Goal: Task Accomplishment & Management: Complete application form

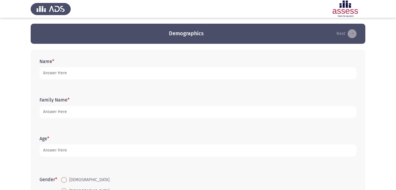
click at [176, 65] on form "Name *" at bounding box center [198, 68] width 317 height 21
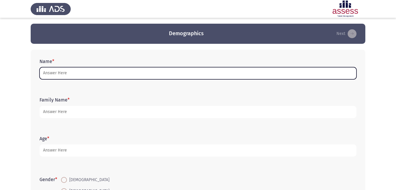
click at [44, 68] on input "Name *" at bounding box center [198, 73] width 317 height 12
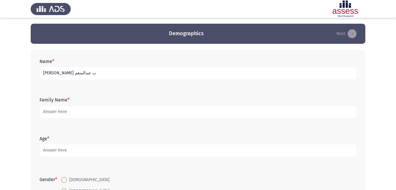
type input "[PERSON_NAME] ب عبدالمنعم"
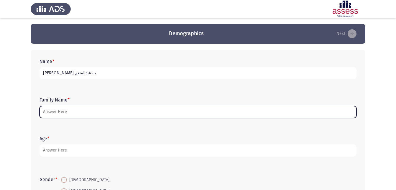
click at [60, 108] on input "Family Name *" at bounding box center [198, 112] width 317 height 12
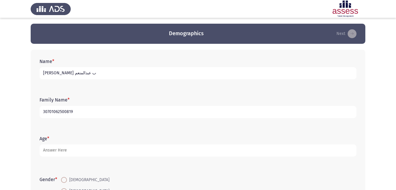
type input "30701062500819"
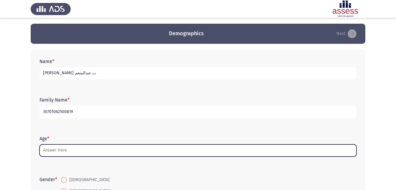
click at [70, 153] on input "Age *" at bounding box center [198, 150] width 317 height 12
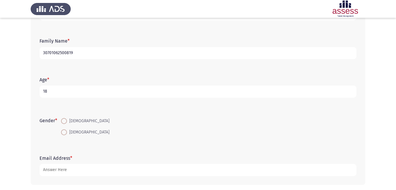
scroll to position [59, 0]
type input "18"
click at [61, 120] on mat-radio-button "[DEMOGRAPHIC_DATA]" at bounding box center [85, 120] width 56 height 11
click at [63, 120] on span at bounding box center [64, 120] width 6 height 6
click at [63, 120] on input "[DEMOGRAPHIC_DATA]" at bounding box center [64, 120] width 6 height 6
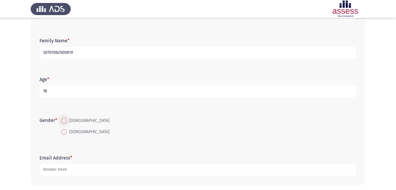
radio input "true"
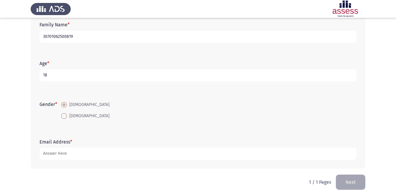
scroll to position [83, 0]
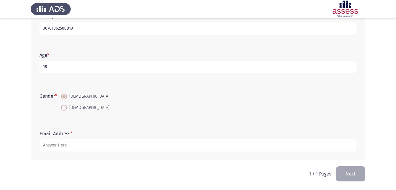
click at [62, 152] on div "Email Address *" at bounding box center [198, 141] width 323 height 27
click at [42, 135] on label "Email Address *" at bounding box center [56, 133] width 33 height 6
click at [42, 139] on input "Email Address *" at bounding box center [198, 145] width 317 height 12
click at [303, 175] on button "Next" at bounding box center [351, 173] width 30 height 15
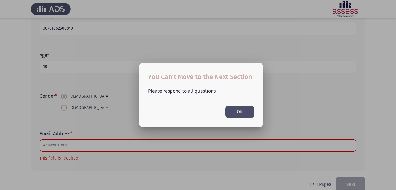
scroll to position [0, 0]
click at [87, 110] on div at bounding box center [198, 95] width 396 height 190
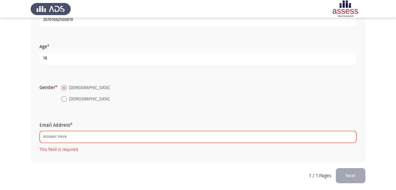
scroll to position [94, 0]
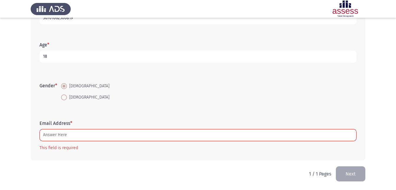
click at [303, 173] on button "Next" at bounding box center [351, 173] width 30 height 15
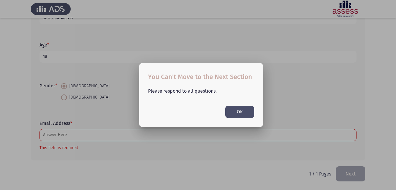
click at [0, 64] on html "Demographics Next Name * [PERSON_NAME] Family Name * 30701062500819 Age * [DEMO…" at bounding box center [198, 47] width 396 height 283
click at [226, 99] on div "Please respond to all questions. OK" at bounding box center [201, 100] width 120 height 36
click at [250, 108] on button "OK" at bounding box center [240, 111] width 29 height 12
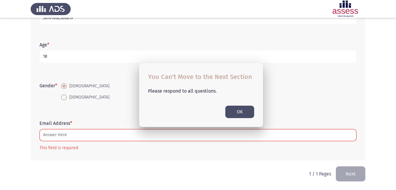
scroll to position [94, 0]
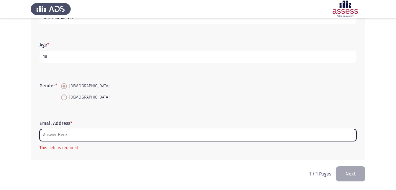
click at [66, 131] on input "Email Address *" at bounding box center [198, 135] width 317 height 12
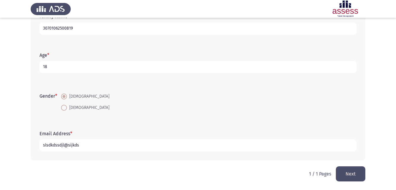
type input "slsdkdssdjl@sijkds"
click at [303, 168] on button "Next" at bounding box center [351, 173] width 30 height 15
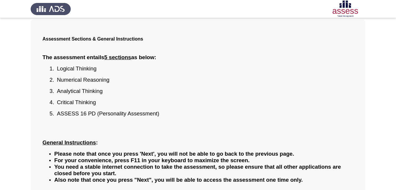
scroll to position [71, 0]
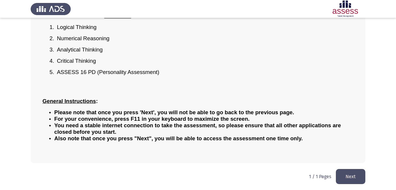
click at [303, 175] on button "Next" at bounding box center [351, 176] width 30 height 15
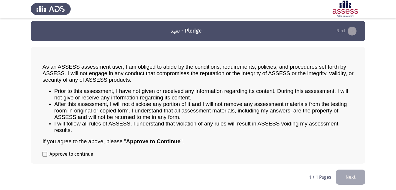
scroll to position [3, 0]
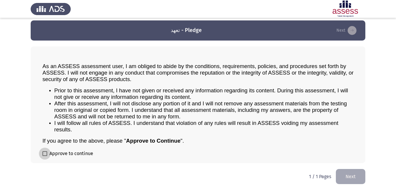
click at [44, 153] on span at bounding box center [45, 153] width 5 height 5
click at [45, 156] on input "Approve to continue" at bounding box center [45, 156] width 0 height 0
checkbox input "true"
click at [303, 175] on button "Next" at bounding box center [351, 176] width 30 height 15
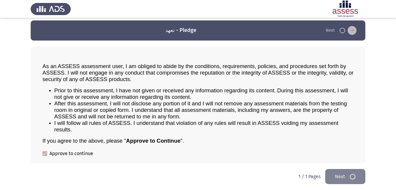
scroll to position [0, 0]
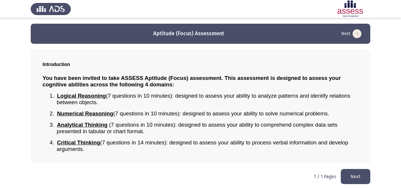
drag, startPoint x: 228, startPoint y: 0, endPoint x: 60, endPoint y: 123, distance: 207.5
click at [60, 123] on span "Analytical Thinking" at bounding box center [82, 124] width 50 height 6
click at [303, 173] on button "Next" at bounding box center [356, 176] width 30 height 15
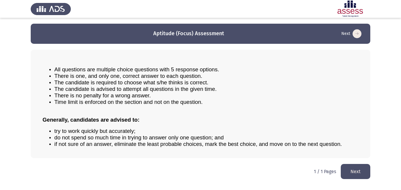
click at [86, 73] on span "There is one, and only one, correct answer to each question." at bounding box center [128, 76] width 148 height 6
click at [99, 123] on div "All questions are multiple choice questions with 5 response options. There is o…" at bounding box center [201, 106] width 316 height 90
click at [303, 172] on button "Next" at bounding box center [356, 171] width 30 height 15
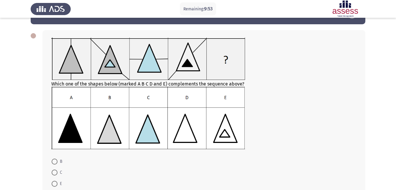
scroll to position [30, 0]
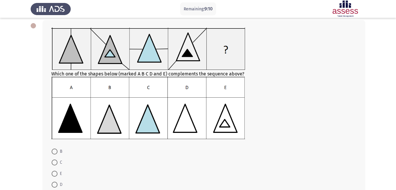
click at [67, 114] on img at bounding box center [148, 107] width 194 height 62
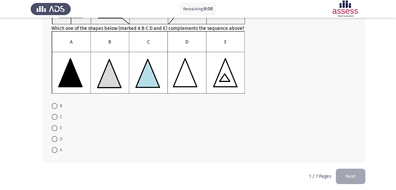
scroll to position [77, 0]
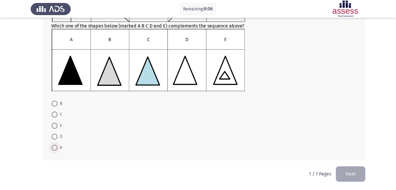
click at [55, 148] on span at bounding box center [55, 147] width 6 height 6
click at [55, 148] on input "A" at bounding box center [55, 147] width 6 height 6
radio input "true"
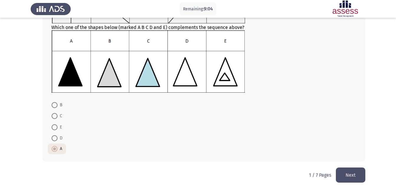
scroll to position [77, 0]
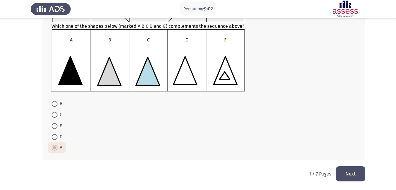
click at [303, 168] on button "Next" at bounding box center [351, 173] width 30 height 15
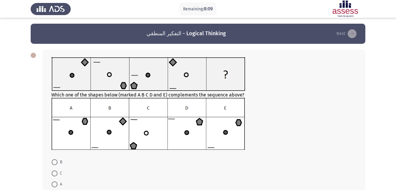
click at [70, 129] on img at bounding box center [148, 123] width 194 height 52
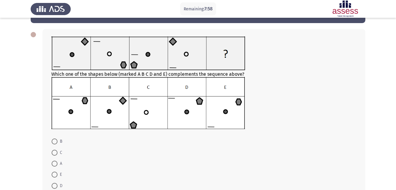
scroll to position [59, 0]
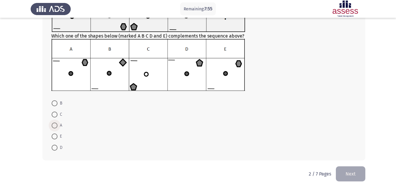
click at [55, 124] on span at bounding box center [55, 125] width 6 height 6
click at [55, 124] on input "A" at bounding box center [55, 125] width 6 height 6
radio input "true"
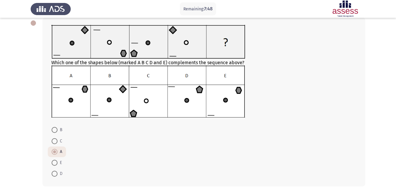
scroll to position [58, 0]
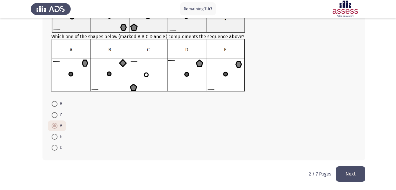
click at [303, 169] on button "Next" at bounding box center [351, 173] width 30 height 15
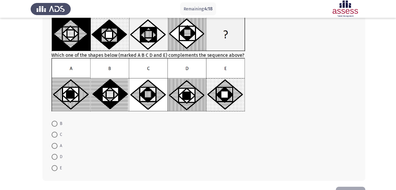
scroll to position [59, 0]
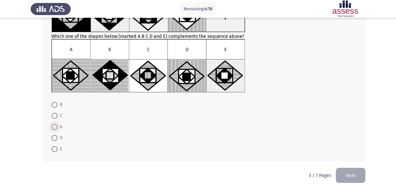
click at [54, 128] on span at bounding box center [55, 127] width 6 height 6
click at [54, 128] on input "A" at bounding box center [55, 127] width 6 height 6
radio input "true"
click at [303, 173] on button "Next" at bounding box center [351, 174] width 30 height 15
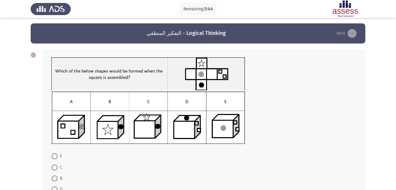
scroll to position [0, 0]
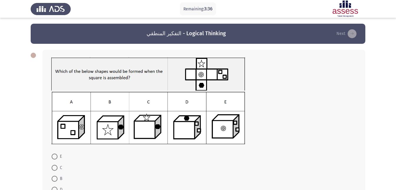
drag, startPoint x: 376, startPoint y: 0, endPoint x: 131, endPoint y: 88, distance: 260.9
click at [131, 88] on img at bounding box center [148, 73] width 194 height 33
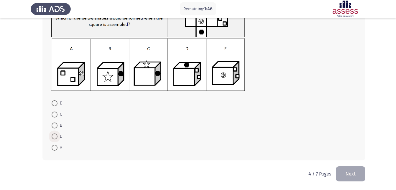
click at [55, 133] on span at bounding box center [55, 136] width 6 height 6
click at [55, 133] on input "D" at bounding box center [55, 136] width 6 height 6
radio input "true"
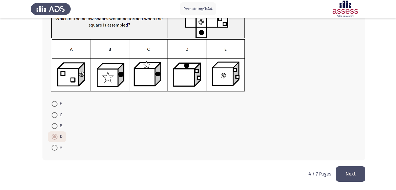
click at [303, 172] on button "Next" at bounding box center [351, 173] width 30 height 15
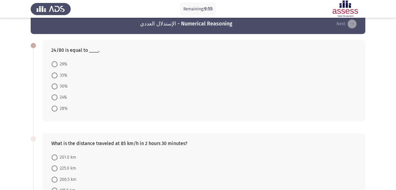
scroll to position [0, 0]
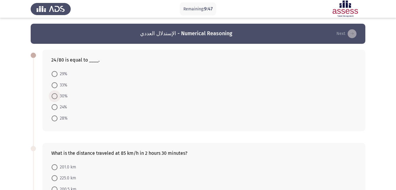
click at [52, 95] on span at bounding box center [55, 96] width 6 height 6
click at [52, 95] on input "30%" at bounding box center [55, 96] width 6 height 6
radio input "true"
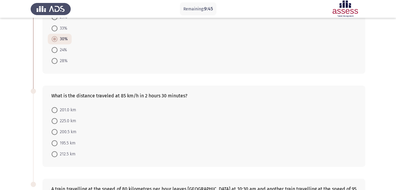
scroll to position [59, 0]
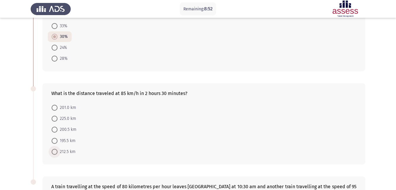
click at [54, 151] on span at bounding box center [55, 151] width 6 height 6
click at [54, 151] on input "212.5 km" at bounding box center [55, 151] width 6 height 6
radio input "true"
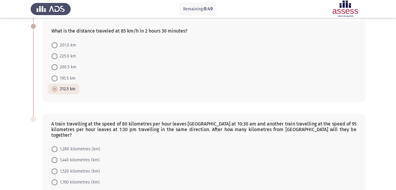
scroll to position [161, 0]
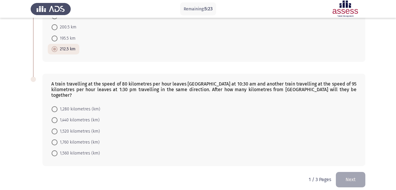
click at [55, 128] on span at bounding box center [55, 131] width 6 height 6
click at [55, 128] on input "1,520 kilometres (km)" at bounding box center [55, 131] width 6 height 6
radio input "true"
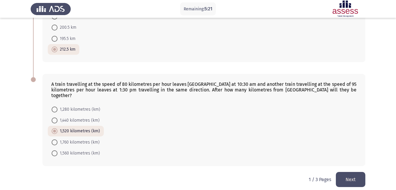
click at [303, 172] on button "Next" at bounding box center [351, 179] width 30 height 15
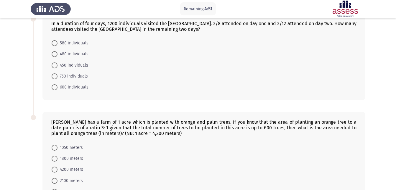
scroll to position [149, 0]
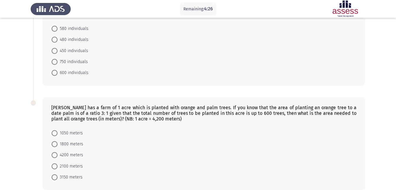
drag, startPoint x: 49, startPoint y: 103, endPoint x: 73, endPoint y: 108, distance: 24.8
click at [57, 107] on div "[PERSON_NAME] has a farm of 1 acre which is planted with orange and palm trees.…" at bounding box center [204, 112] width 306 height 17
drag, startPoint x: 50, startPoint y: 105, endPoint x: 104, endPoint y: 105, distance: 54.0
click at [102, 106] on div "[PERSON_NAME] has a farm of 1 acre which is planted with orange and palm trees.…" at bounding box center [204, 143] width 323 height 92
drag, startPoint x: 375, startPoint y: 0, endPoint x: 199, endPoint y: 123, distance: 213.9
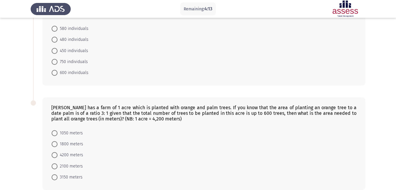
click at [199, 123] on div "[PERSON_NAME] has a farm of 1 acre which is planted with orange and palm trees.…" at bounding box center [204, 143] width 323 height 92
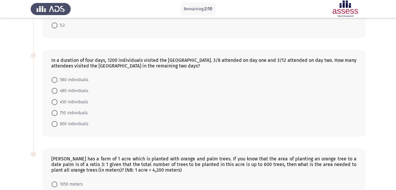
scroll to position [118, 0]
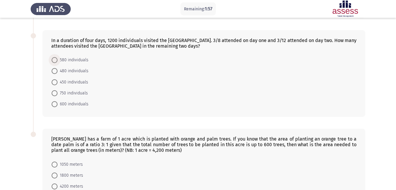
click at [54, 61] on span at bounding box center [55, 60] width 6 height 6
click at [54, 61] on input "580 individuals" at bounding box center [55, 60] width 6 height 6
radio input "true"
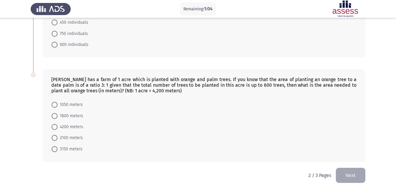
scroll to position [179, 0]
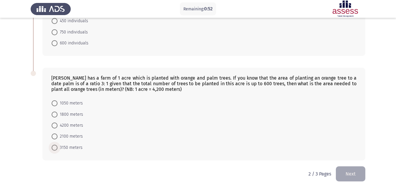
click at [56, 146] on span at bounding box center [55, 147] width 6 height 6
click at [56, 146] on input "3150 meters" at bounding box center [55, 147] width 6 height 6
radio input "true"
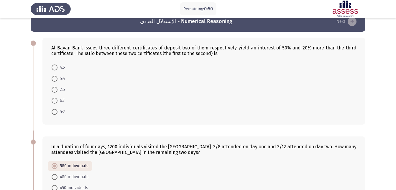
scroll to position [0, 0]
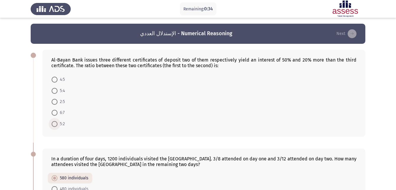
click at [56, 123] on span at bounding box center [55, 124] width 6 height 6
click at [56, 123] on input "5:2" at bounding box center [55, 124] width 6 height 6
radio input "true"
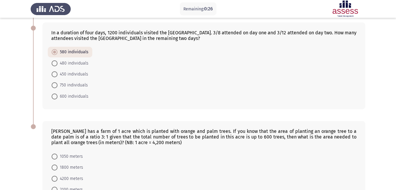
scroll to position [178, 0]
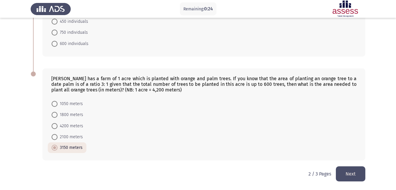
click at [303, 172] on button "Next" at bounding box center [351, 173] width 30 height 15
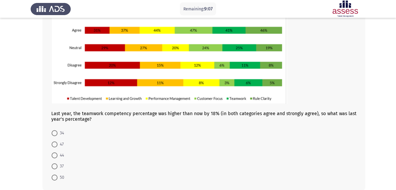
scroll to position [37, 0]
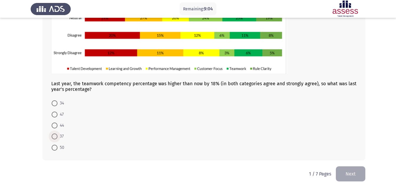
click at [56, 136] on span at bounding box center [55, 136] width 6 height 6
click at [56, 136] on input "37" at bounding box center [55, 136] width 6 height 6
radio input "true"
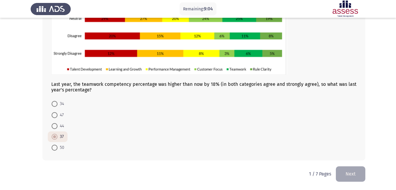
scroll to position [96, 0]
click at [303, 173] on button "Next" at bounding box center [351, 173] width 30 height 15
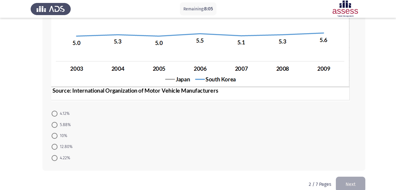
scroll to position [162, 0]
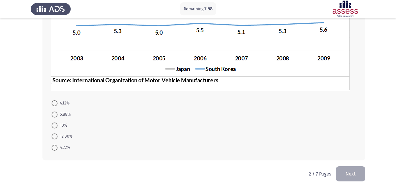
click at [56, 138] on span at bounding box center [55, 136] width 6 height 6
click at [56, 138] on input "12.80%" at bounding box center [55, 136] width 6 height 6
radio input "true"
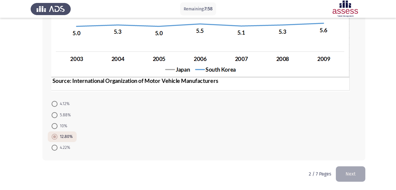
scroll to position [161, 0]
click at [303, 171] on button "Next" at bounding box center [351, 173] width 30 height 15
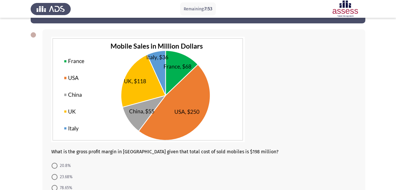
scroll to position [30, 0]
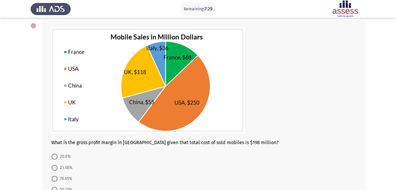
drag, startPoint x: 52, startPoint y: 141, endPoint x: 65, endPoint y: 148, distance: 14.9
click at [66, 149] on div "What is the gross profit margin in [GEOGRAPHIC_DATA] given that total cost of s…" at bounding box center [204, 116] width 323 height 193
drag, startPoint x: 380, startPoint y: 0, endPoint x: 252, endPoint y: 156, distance: 202.2
click at [252, 156] on form "20.8% 23.68% 78.65% 55.23% 42.86%" at bounding box center [204, 178] width 306 height 55
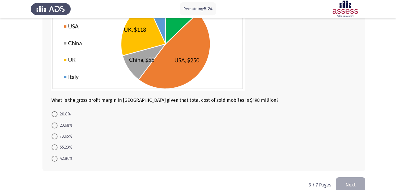
scroll to position [53, 0]
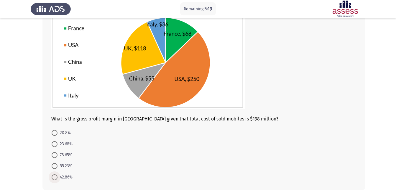
click at [53, 177] on span at bounding box center [55, 177] width 6 height 6
click at [53, 177] on input "42.86%" at bounding box center [55, 177] width 6 height 6
radio input "true"
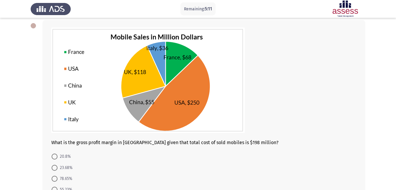
scroll to position [59, 0]
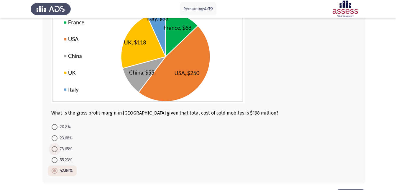
click at [52, 147] on span at bounding box center [55, 149] width 6 height 6
click at [52, 147] on input "78.65%" at bounding box center [55, 149] width 6 height 6
radio input "true"
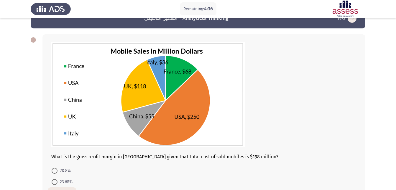
scroll to position [82, 0]
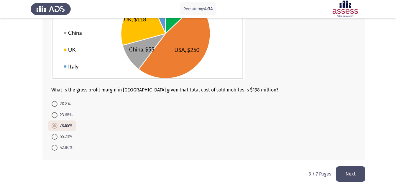
drag, startPoint x: 340, startPoint y: 173, endPoint x: 335, endPoint y: 172, distance: 5.3
click at [303, 172] on div "3 / 7 Pages Next" at bounding box center [337, 173] width 57 height 15
click at [303, 173] on button "Next" at bounding box center [351, 173] width 30 height 15
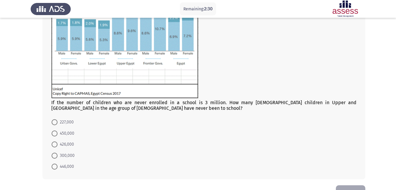
scroll to position [89, 0]
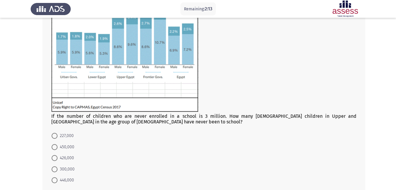
click at [54, 150] on label "450,000" at bounding box center [63, 146] width 23 height 7
click at [54, 150] on input "450,000" at bounding box center [55, 147] width 6 height 6
radio input "true"
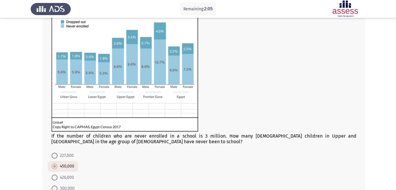
scroll to position [121, 0]
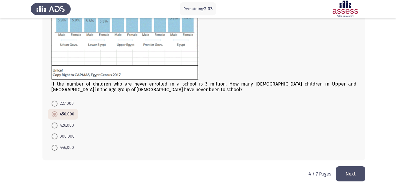
click at [303, 172] on button "Next" at bounding box center [351, 173] width 30 height 15
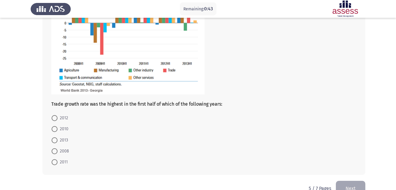
scroll to position [114, 0]
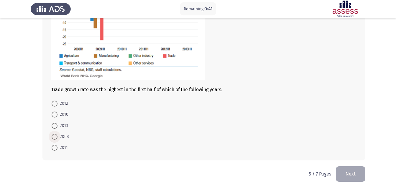
click at [53, 135] on span at bounding box center [55, 136] width 6 height 6
click at [53, 135] on input "2008" at bounding box center [55, 136] width 6 height 6
radio input "true"
click at [303, 169] on button "Next" at bounding box center [351, 173] width 30 height 15
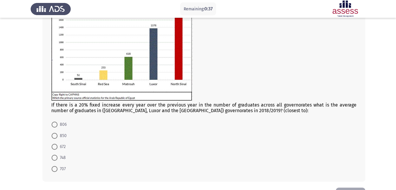
scroll to position [59, 0]
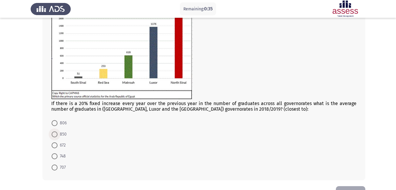
click at [53, 136] on span at bounding box center [55, 134] width 6 height 6
click at [53, 136] on input "850" at bounding box center [55, 134] width 6 height 6
radio input "true"
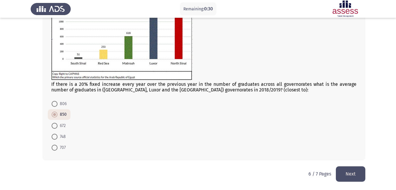
click at [303, 174] on button "Next" at bounding box center [351, 173] width 30 height 15
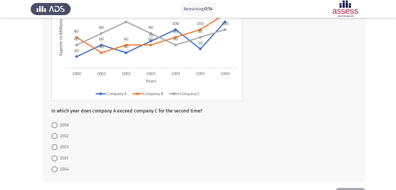
scroll to position [89, 0]
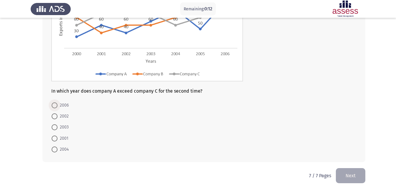
click at [54, 105] on span at bounding box center [55, 105] width 6 height 6
click at [54, 105] on input "2006" at bounding box center [55, 105] width 6 height 6
radio input "true"
click at [303, 175] on button "Next" at bounding box center [351, 174] width 30 height 15
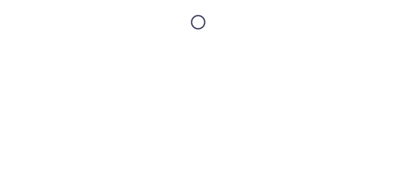
scroll to position [0, 0]
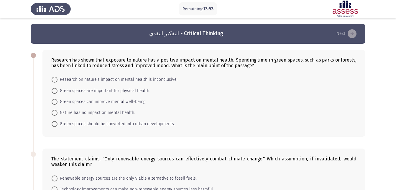
drag, startPoint x: 53, startPoint y: 59, endPoint x: 97, endPoint y: 58, distance: 44.9
click at [97, 58] on div "Research has shown that exposure to nature has a positive impact on mental heal…" at bounding box center [204, 62] width 306 height 11
click at [53, 90] on span at bounding box center [55, 91] width 6 height 6
click at [53, 90] on input "Green spaces are important for physical health." at bounding box center [55, 91] width 6 height 6
radio input "true"
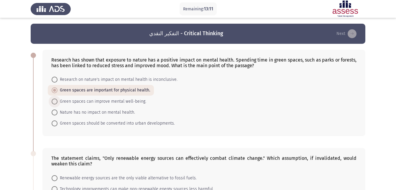
click at [53, 99] on span at bounding box center [55, 101] width 6 height 6
click at [53, 99] on input "Green spaces can improve mental well-being." at bounding box center [55, 101] width 6 height 6
radio input "true"
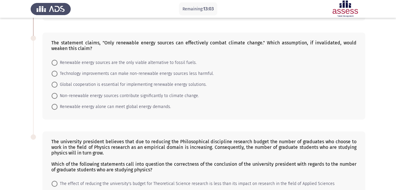
scroll to position [118, 0]
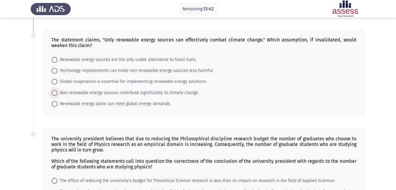
click at [53, 92] on span at bounding box center [55, 93] width 6 height 6
click at [53, 92] on input "Non-renewable energy sources contribute significantly to climate change." at bounding box center [55, 93] width 6 height 6
radio input "true"
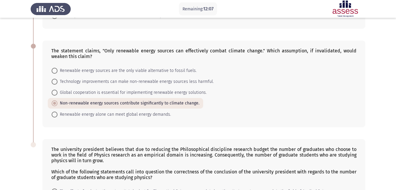
scroll to position [202, 0]
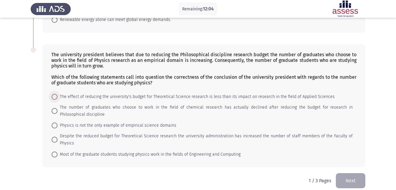
click at [55, 97] on span at bounding box center [55, 97] width 6 height 6
click at [55, 97] on input "The effect of reducing the university's budget for Theoretical Science research…" at bounding box center [55, 97] width 6 height 6
radio input "true"
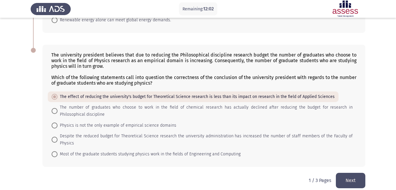
click at [303, 173] on button "Next" at bounding box center [351, 179] width 30 height 15
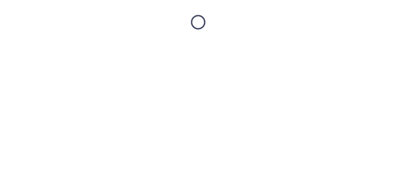
scroll to position [0, 0]
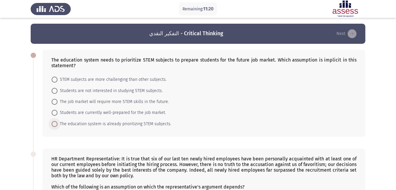
click at [55, 123] on span at bounding box center [55, 124] width 6 height 6
click at [55, 123] on input "The education system is already prioritizing STEM subjects." at bounding box center [55, 124] width 6 height 6
radio input "true"
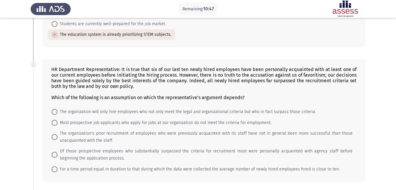
scroll to position [118, 0]
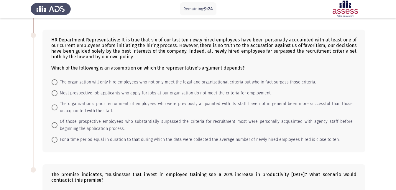
click at [51, 108] on mat-radio-button "The organization's prior recruitment of employees who were previously acquainte…" at bounding box center [202, 107] width 309 height 18
click at [52, 108] on span at bounding box center [55, 107] width 6 height 6
click at [52, 108] on input "The organization's prior recruitment of employees who were previously acquainte…" at bounding box center [55, 107] width 6 height 6
radio input "true"
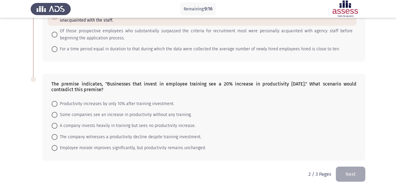
scroll to position [209, 0]
click at [54, 114] on span at bounding box center [55, 114] width 6 height 6
click at [54, 114] on input "Some companies see an increase in productivity without any training." at bounding box center [55, 114] width 6 height 6
radio input "true"
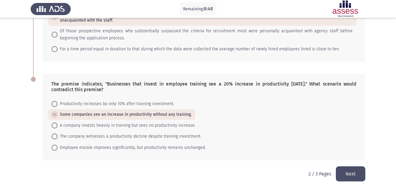
click at [303, 175] on button "Next" at bounding box center [351, 173] width 30 height 15
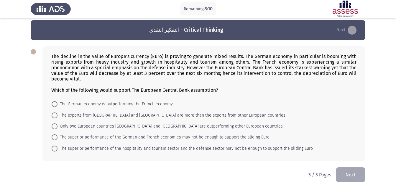
scroll to position [4, 0]
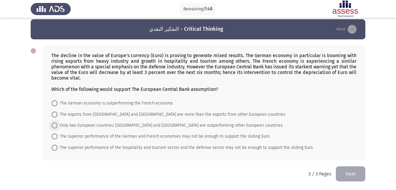
click at [56, 125] on span at bounding box center [55, 125] width 6 height 6
click at [56, 125] on input "Only two European countries [GEOGRAPHIC_DATA] and [GEOGRAPHIC_DATA] are outperf…" at bounding box center [55, 125] width 6 height 6
radio input "true"
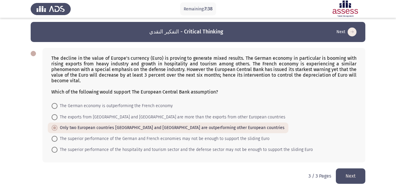
scroll to position [0, 0]
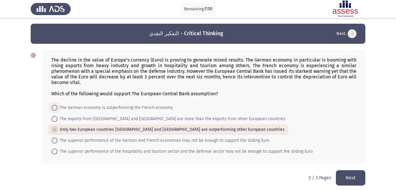
click at [52, 107] on span at bounding box center [55, 107] width 6 height 6
click at [52, 107] on input "The German economy is outperforming the French economy" at bounding box center [55, 107] width 6 height 6
radio input "true"
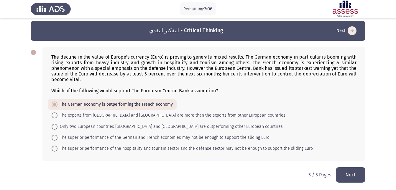
scroll to position [4, 0]
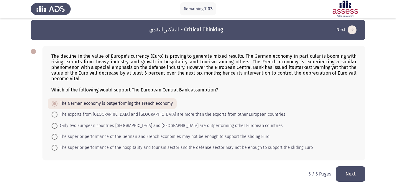
click at [303, 174] on button "Next" at bounding box center [351, 173] width 30 height 15
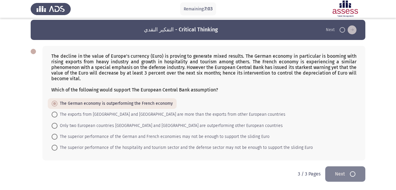
scroll to position [0, 0]
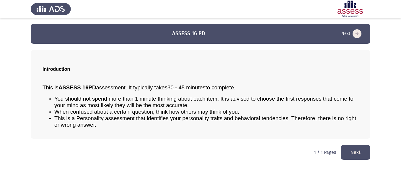
click at [303, 151] on button "Next" at bounding box center [356, 151] width 30 height 15
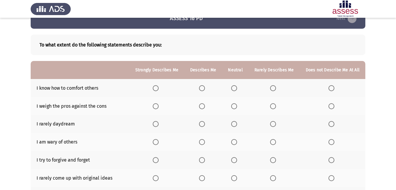
scroll to position [30, 0]
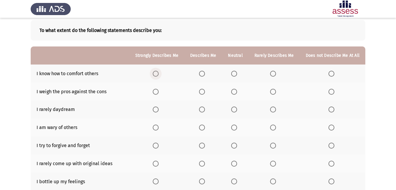
click at [159, 74] on span "Select an option" at bounding box center [156, 74] width 6 height 6
click at [159, 74] on input "Select an option" at bounding box center [156, 74] width 6 height 6
click at [203, 89] on span "Select an option" at bounding box center [202, 92] width 6 height 6
click at [203, 89] on input "Select an option" at bounding box center [202, 92] width 6 height 6
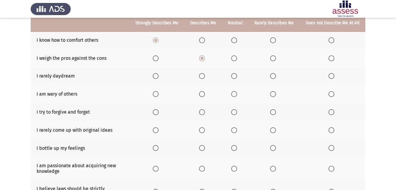
scroll to position [89, 0]
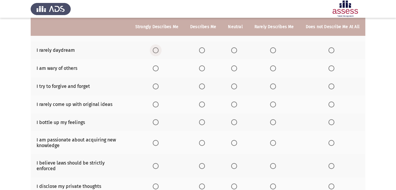
click at [159, 53] on span "Select an option" at bounding box center [156, 50] width 6 height 6
click at [159, 53] on input "Select an option" at bounding box center [156, 50] width 6 height 6
click at [303, 67] on span "Select an option" at bounding box center [332, 68] width 6 height 6
click at [303, 67] on input "Select an option" at bounding box center [332, 68] width 6 height 6
click at [234, 84] on span "Select an option" at bounding box center [234, 86] width 6 height 6
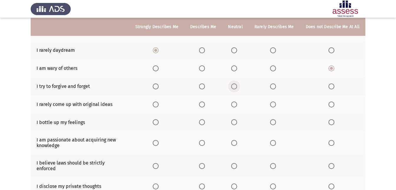
click at [234, 84] on input "Select an option" at bounding box center [234, 86] width 6 height 6
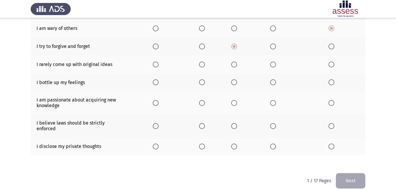
scroll to position [130, 0]
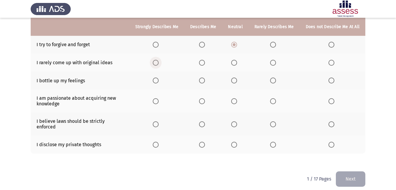
click at [159, 64] on span "Select an option" at bounding box center [156, 63] width 6 height 6
click at [159, 64] on input "Select an option" at bounding box center [156, 63] width 6 height 6
click at [159, 80] on span "Select an option" at bounding box center [156, 80] width 6 height 6
click at [159, 80] on input "Select an option" at bounding box center [156, 80] width 6 height 6
click at [203, 97] on th at bounding box center [203, 100] width 38 height 23
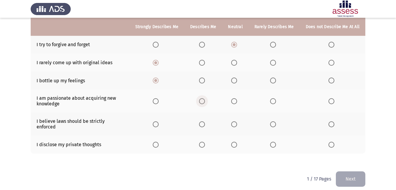
click at [205, 100] on span "Select an option" at bounding box center [202, 101] width 6 height 6
click at [205, 100] on input "Select an option" at bounding box center [202, 101] width 6 height 6
click at [239, 121] on label "Select an option" at bounding box center [235, 124] width 8 height 6
click at [237, 121] on input "Select an option" at bounding box center [234, 124] width 6 height 6
click at [303, 141] on span "Select an option" at bounding box center [332, 144] width 6 height 6
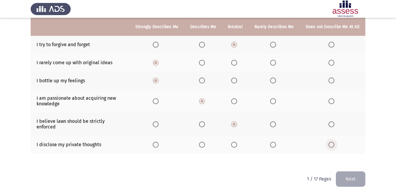
click at [303, 141] on input "Select an option" at bounding box center [332, 144] width 6 height 6
click at [303, 176] on button "Next" at bounding box center [351, 178] width 30 height 15
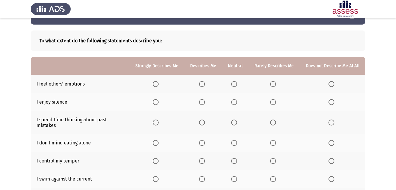
scroll to position [30, 0]
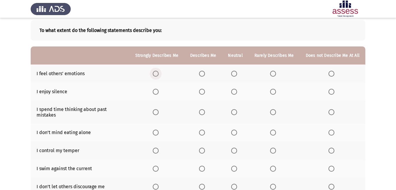
click at [158, 75] on span "Select an option" at bounding box center [156, 74] width 6 height 6
click at [158, 75] on input "Select an option" at bounding box center [156, 74] width 6 height 6
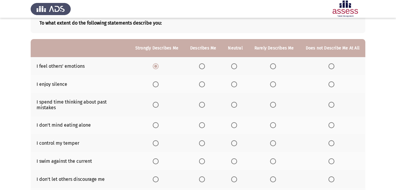
scroll to position [59, 0]
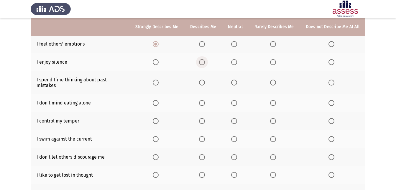
click at [205, 63] on span "Select an option" at bounding box center [202, 62] width 6 height 6
click at [205, 63] on input "Select an option" at bounding box center [202, 62] width 6 height 6
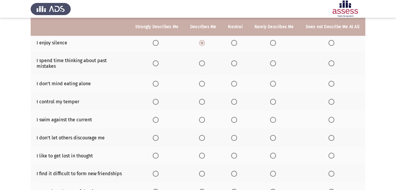
scroll to position [89, 0]
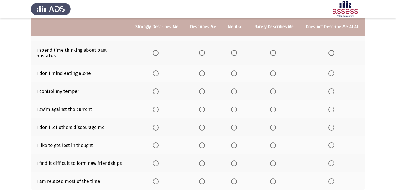
click at [157, 70] on span "Select an option" at bounding box center [156, 73] width 6 height 6
click at [157, 70] on input "Select an option" at bounding box center [156, 73] width 6 height 6
click at [200, 86] on th at bounding box center [203, 91] width 38 height 18
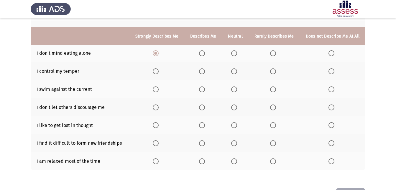
scroll to position [118, 0]
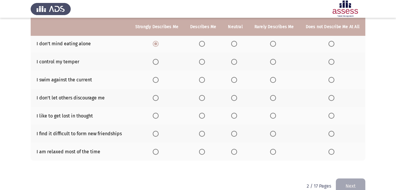
click at [203, 59] on span "Select an option" at bounding box center [202, 62] width 6 height 6
click at [203, 59] on input "Select an option" at bounding box center [202, 62] width 6 height 6
click at [234, 77] on span "Select an option" at bounding box center [234, 80] width 6 height 6
click at [234, 77] on input "Select an option" at bounding box center [234, 80] width 6 height 6
click at [237, 95] on span "Select an option" at bounding box center [234, 98] width 6 height 6
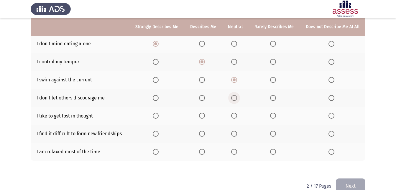
click at [237, 95] on input "Select an option" at bounding box center [234, 98] width 6 height 6
click at [158, 112] on span "Select an option" at bounding box center [156, 115] width 6 height 6
click at [158, 112] on input "Select an option" at bounding box center [156, 115] width 6 height 6
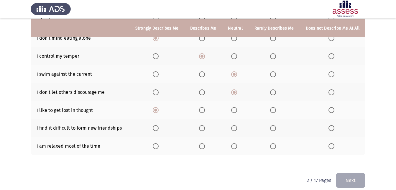
scroll to position [125, 0]
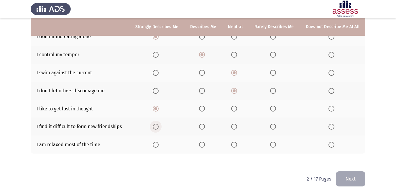
click at [158, 123] on span "Select an option" at bounding box center [156, 126] width 6 height 6
click at [158, 123] on input "Select an option" at bounding box center [156, 126] width 6 height 6
click at [158, 141] on span "Select an option" at bounding box center [156, 144] width 6 height 6
click at [158, 141] on input "Select an option" at bounding box center [156, 144] width 6 height 6
click at [303, 177] on button "Next" at bounding box center [351, 178] width 30 height 15
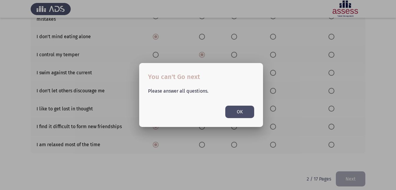
scroll to position [0, 0]
click at [222, 145] on div at bounding box center [198, 95] width 396 height 190
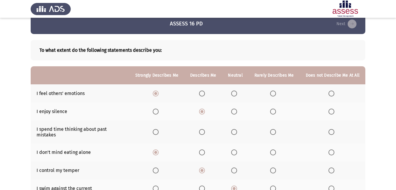
scroll to position [7, 0]
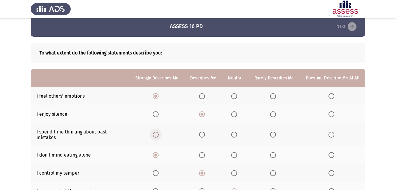
click at [158, 131] on span "Select an option" at bounding box center [156, 134] width 6 height 6
click at [158, 131] on input "Select an option" at bounding box center [156, 134] width 6 height 6
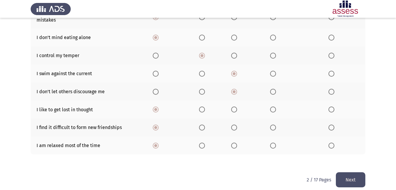
scroll to position [125, 0]
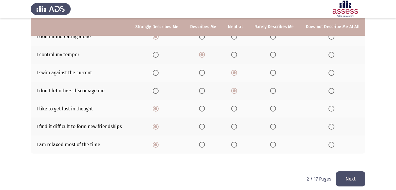
click at [303, 171] on button "Next" at bounding box center [351, 178] width 30 height 15
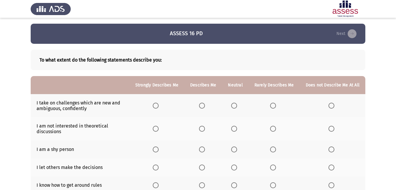
scroll to position [30, 0]
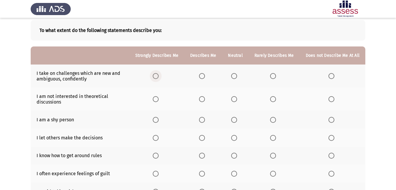
click at [159, 74] on span "Select an option" at bounding box center [156, 76] width 6 height 6
click at [159, 74] on input "Select an option" at bounding box center [156, 76] width 6 height 6
click at [272, 99] on span "Select an option" at bounding box center [273, 99] width 6 height 6
click at [272, 99] on input "Select an option" at bounding box center [273, 99] width 6 height 6
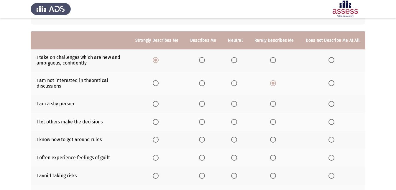
scroll to position [59, 0]
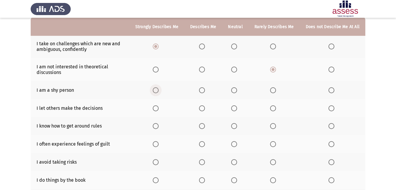
click at [157, 87] on span "Select an option" at bounding box center [156, 90] width 6 height 6
click at [157, 87] on input "Select an option" at bounding box center [156, 90] width 6 height 6
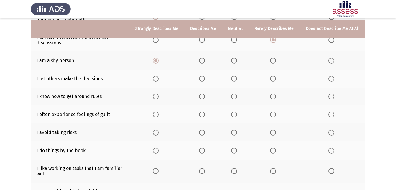
scroll to position [118, 0]
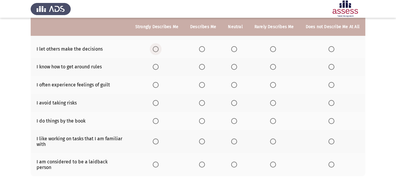
click at [156, 50] on span "Select an option" at bounding box center [156, 49] width 6 height 6
click at [156, 50] on input "Select an option" at bounding box center [156, 49] width 6 height 6
click at [159, 66] on span "Select an option" at bounding box center [156, 67] width 6 height 6
click at [159, 66] on input "Select an option" at bounding box center [156, 67] width 6 height 6
click at [156, 85] on span "Select an option" at bounding box center [156, 85] width 0 height 0
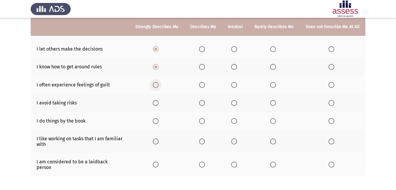
click at [159, 85] on input "Select an option" at bounding box center [156, 85] width 6 height 6
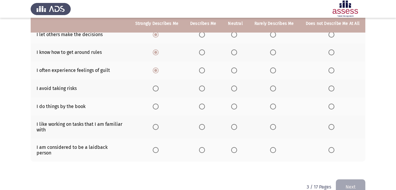
scroll to position [140, 0]
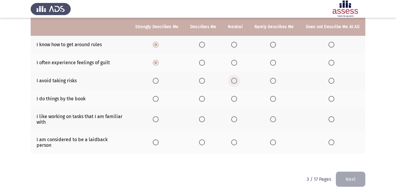
click at [235, 79] on span "Select an option" at bounding box center [234, 81] width 6 height 6
click at [235, 79] on input "Select an option" at bounding box center [234, 81] width 6 height 6
click at [204, 99] on span "Select an option" at bounding box center [202, 99] width 6 height 6
click at [204, 99] on input "Select an option" at bounding box center [202, 99] width 6 height 6
click at [234, 120] on span "Select an option" at bounding box center [234, 119] width 6 height 6
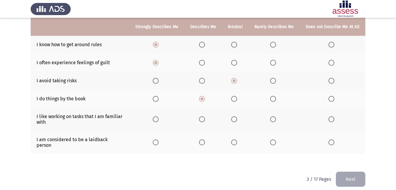
click at [234, 120] on input "Select an option" at bounding box center [234, 119] width 6 height 6
click at [235, 140] on span "Select an option" at bounding box center [234, 142] width 6 height 6
click at [235, 140] on input "Select an option" at bounding box center [234, 142] width 6 height 6
click at [303, 173] on button "Next" at bounding box center [351, 178] width 30 height 15
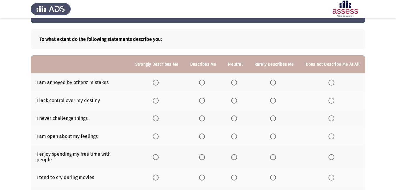
scroll to position [30, 0]
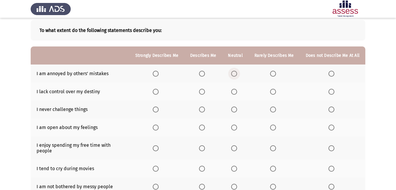
click at [233, 77] on th at bounding box center [235, 73] width 26 height 18
click at [237, 74] on span "Select an option" at bounding box center [234, 74] width 6 height 6
click at [237, 74] on input "Select an option" at bounding box center [234, 74] width 6 height 6
click at [205, 92] on span "Select an option" at bounding box center [202, 92] width 6 height 6
click at [205, 92] on input "Select an option" at bounding box center [202, 92] width 6 height 6
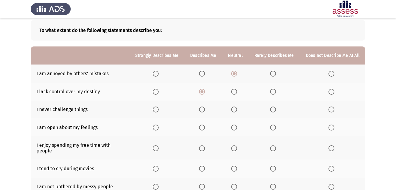
scroll to position [59, 0]
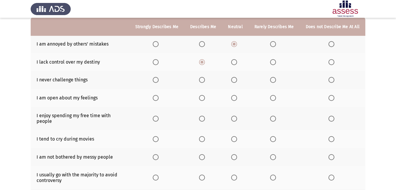
click at [303, 79] on th at bounding box center [333, 80] width 66 height 18
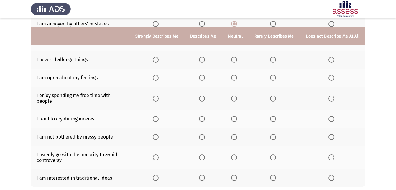
scroll to position [89, 0]
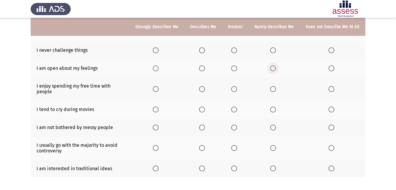
click at [276, 67] on span "Select an option" at bounding box center [273, 68] width 6 height 6
click at [276, 67] on input "Select an option" at bounding box center [273, 68] width 6 height 6
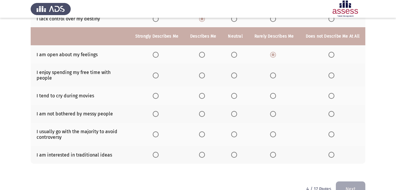
scroll to position [112, 0]
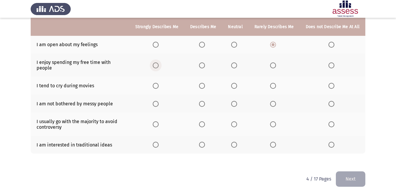
click at [159, 62] on span "Select an option" at bounding box center [156, 65] width 6 height 6
click at [159, 62] on input "Select an option" at bounding box center [156, 65] width 6 height 6
click at [157, 83] on span "Select an option" at bounding box center [156, 86] width 6 height 6
click at [157, 83] on input "Select an option" at bounding box center [156, 86] width 6 height 6
click at [233, 101] on span "Select an option" at bounding box center [234, 104] width 6 height 6
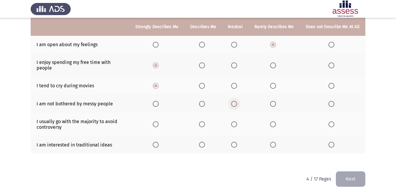
click at [233, 101] on input "Select an option" at bounding box center [234, 104] width 6 height 6
click at [236, 121] on span "Select an option" at bounding box center [234, 124] width 6 height 6
click at [236, 121] on input "Select an option" at bounding box center [234, 124] width 6 height 6
click at [303, 141] on span "Select an option" at bounding box center [332, 144] width 6 height 6
click at [303, 141] on input "Select an option" at bounding box center [332, 144] width 6 height 6
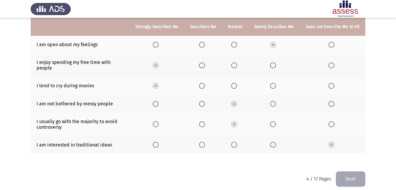
click at [303, 176] on button "Next" at bounding box center [351, 178] width 30 height 15
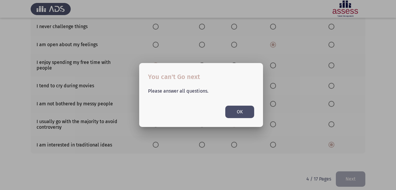
drag, startPoint x: 229, startPoint y: 97, endPoint x: 237, endPoint y: 104, distance: 11.3
click at [229, 97] on div "Please answer all questions. OK" at bounding box center [201, 100] width 120 height 36
click at [241, 111] on button "OK" at bounding box center [240, 111] width 29 height 12
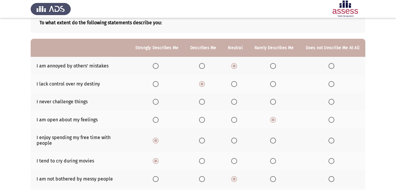
scroll to position [24, 0]
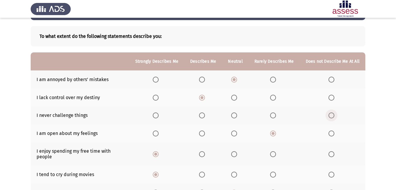
click at [303, 115] on span "Select an option" at bounding box center [332, 115] width 6 height 6
click at [303, 115] on input "Select an option" at bounding box center [332, 115] width 6 height 6
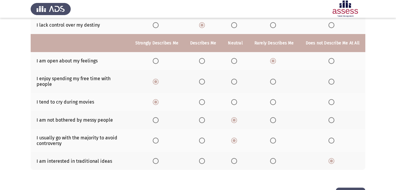
scroll to position [112, 0]
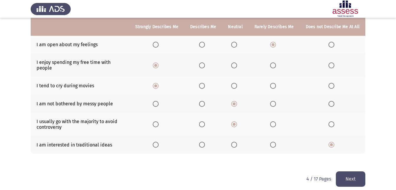
click at [303, 171] on button "Next" at bounding box center [351, 178] width 30 height 15
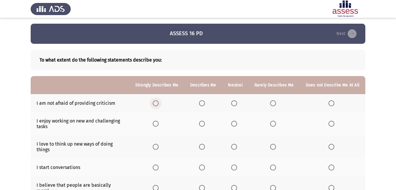
click at [159, 102] on span "Select an option" at bounding box center [156, 103] width 6 height 6
click at [159, 102] on input "Select an option" at bounding box center [156, 103] width 6 height 6
click at [157, 125] on span "Select an option" at bounding box center [156, 123] width 6 height 6
click at [157, 125] on input "Select an option" at bounding box center [156, 123] width 6 height 6
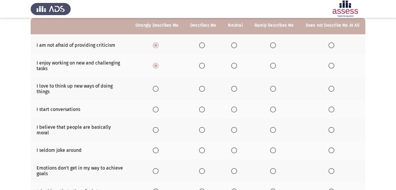
scroll to position [59, 0]
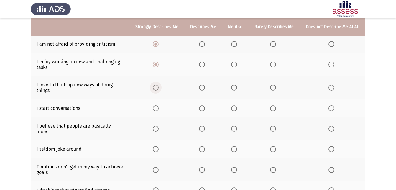
click at [158, 87] on span "Select an option" at bounding box center [156, 87] width 6 height 6
click at [158, 87] on input "Select an option" at bounding box center [156, 87] width 6 height 6
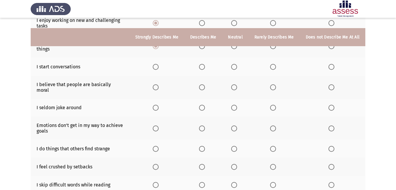
scroll to position [111, 0]
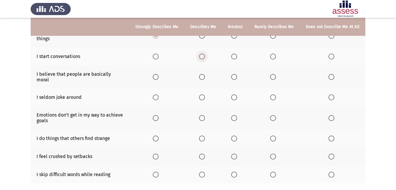
click at [205, 58] on span "Select an option" at bounding box center [202, 56] width 6 height 6
click at [205, 58] on input "Select an option" at bounding box center [202, 56] width 6 height 6
click at [236, 58] on span "Select an option" at bounding box center [234, 56] width 6 height 6
click at [236, 58] on input "Select an option" at bounding box center [234, 56] width 6 height 6
click at [303, 58] on span "Select an option" at bounding box center [332, 56] width 6 height 6
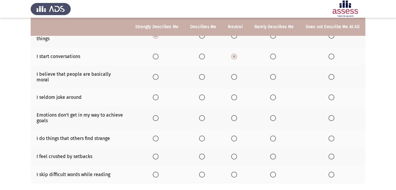
click at [303, 58] on input "Select an option" at bounding box center [332, 56] width 6 height 6
click at [159, 77] on span "Select an option" at bounding box center [156, 77] width 6 height 6
click at [159, 77] on input "Select an option" at bounding box center [156, 77] width 6 height 6
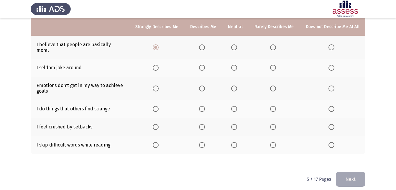
click at [240, 59] on th at bounding box center [235, 68] width 26 height 18
click at [236, 65] on span "Select an option" at bounding box center [234, 68] width 6 height 6
click at [236, 65] on input "Select an option" at bounding box center [234, 68] width 6 height 6
click at [208, 85] on label "Select an option" at bounding box center [203, 88] width 8 height 6
click at [205, 85] on input "Select an option" at bounding box center [202, 88] width 6 height 6
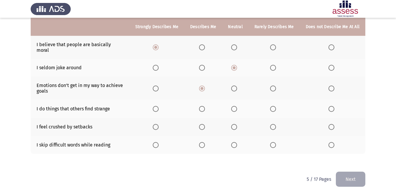
click at [156, 109] on span "Select an option" at bounding box center [156, 109] width 0 height 0
click at [159, 106] on input "Select an option" at bounding box center [156, 109] width 6 height 6
click at [303, 124] on span "Select an option" at bounding box center [332, 127] width 6 height 6
click at [303, 124] on input "Select an option" at bounding box center [332, 127] width 6 height 6
click at [237, 142] on span "Select an option" at bounding box center [234, 145] width 6 height 6
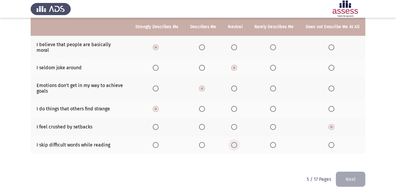
click at [237, 142] on input "Select an option" at bounding box center [234, 145] width 6 height 6
click at [303, 172] on button "Next" at bounding box center [351, 178] width 30 height 15
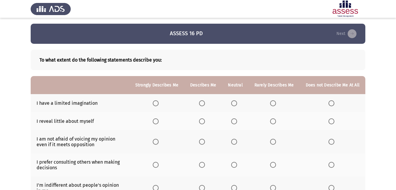
scroll to position [30, 0]
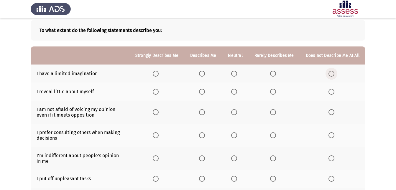
click at [303, 74] on span "Select an option" at bounding box center [332, 74] width 6 height 6
click at [303, 74] on input "Select an option" at bounding box center [332, 74] width 6 height 6
click at [156, 92] on span "Select an option" at bounding box center [156, 92] width 6 height 6
click at [156, 92] on input "Select an option" at bounding box center [156, 92] width 6 height 6
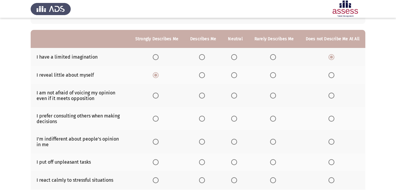
scroll to position [59, 0]
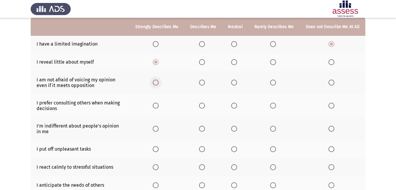
click at [159, 83] on span "Select an option" at bounding box center [156, 82] width 6 height 6
click at [159, 83] on input "Select an option" at bounding box center [156, 82] width 6 height 6
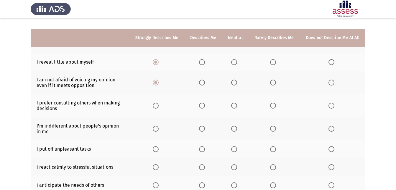
scroll to position [89, 0]
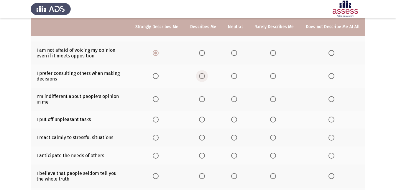
click at [205, 74] on span "Select an option" at bounding box center [202, 76] width 6 height 6
click at [205, 74] on input "Select an option" at bounding box center [202, 76] width 6 height 6
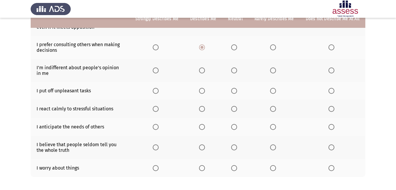
scroll to position [118, 0]
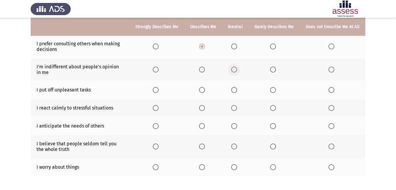
click at [236, 68] on span "Select an option" at bounding box center [234, 69] width 6 height 6
click at [236, 68] on input "Select an option" at bounding box center [234, 69] width 6 height 6
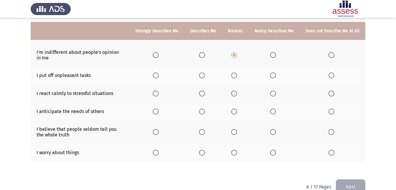
scroll to position [146, 0]
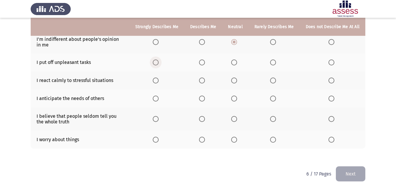
click at [158, 62] on span "Select an option" at bounding box center [156, 62] width 6 height 6
click at [158, 62] on input "Select an option" at bounding box center [156, 62] width 6 height 6
click at [235, 100] on span "Select an option" at bounding box center [234, 98] width 6 height 6
click at [235, 100] on input "Select an option" at bounding box center [234, 98] width 6 height 6
click at [159, 118] on span "Select an option" at bounding box center [156, 119] width 6 height 6
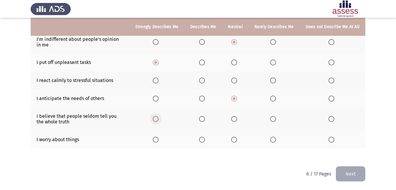
click at [159, 118] on input "Select an option" at bounding box center [156, 119] width 6 height 6
click at [236, 139] on span "Select an option" at bounding box center [234, 139] width 6 height 6
click at [236, 139] on input "Select an option" at bounding box center [234, 139] width 6 height 6
click at [303, 173] on button "Next" at bounding box center [351, 173] width 30 height 15
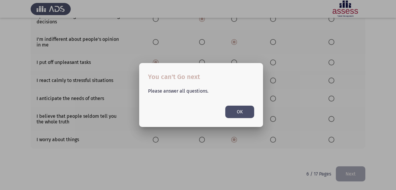
scroll to position [0, 0]
click at [240, 108] on button "OK" at bounding box center [240, 111] width 29 height 12
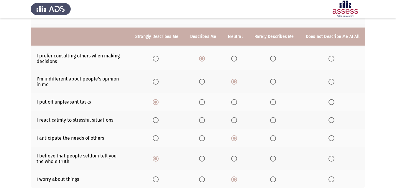
scroll to position [116, 0]
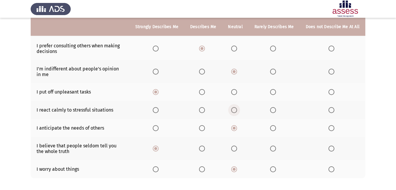
click at [233, 111] on span "Select an option" at bounding box center [234, 110] width 6 height 6
click at [233, 111] on input "Select an option" at bounding box center [234, 110] width 6 height 6
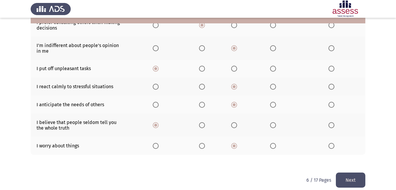
scroll to position [146, 0]
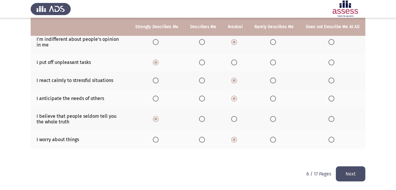
click at [303, 170] on button "Next" at bounding box center [351, 173] width 30 height 15
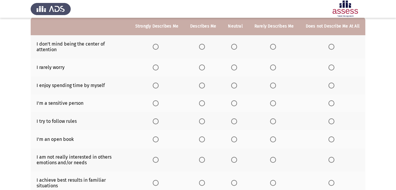
scroll to position [59, 0]
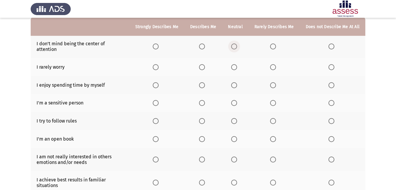
click at [234, 44] on span "Select an option" at bounding box center [234, 46] width 6 height 6
click at [234, 44] on input "Select an option" at bounding box center [234, 46] width 6 height 6
click at [303, 64] on span "Select an option" at bounding box center [332, 67] width 6 height 6
click at [303, 64] on input "Select an option" at bounding box center [332, 67] width 6 height 6
click at [156, 76] on th at bounding box center [157, 85] width 55 height 18
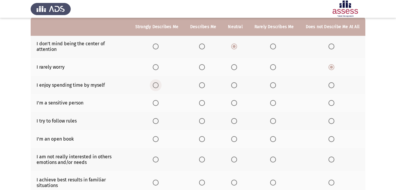
click at [159, 82] on span "Select an option" at bounding box center [156, 85] width 6 height 6
click at [159, 82] on input "Select an option" at bounding box center [156, 85] width 6 height 6
click at [202, 100] on span "Select an option" at bounding box center [202, 103] width 6 height 6
click at [202, 100] on input "Select an option" at bounding box center [202, 103] width 6 height 6
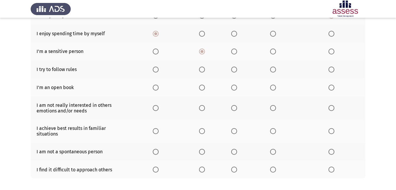
scroll to position [118, 0]
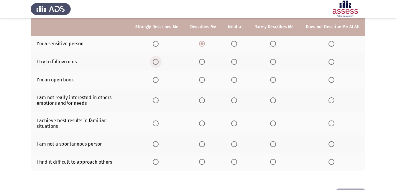
click at [157, 59] on span "Select an option" at bounding box center [156, 62] width 6 height 6
click at [157, 59] on input "Select an option" at bounding box center [156, 62] width 6 height 6
click at [157, 77] on span "Select an option" at bounding box center [156, 80] width 6 height 6
click at [157, 77] on input "Select an option" at bounding box center [156, 80] width 6 height 6
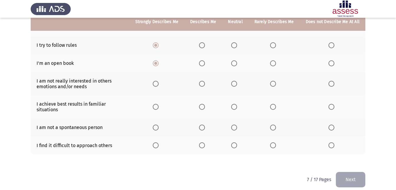
scroll to position [135, 0]
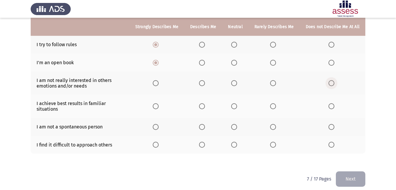
click at [303, 80] on span "Select an option" at bounding box center [332, 83] width 6 height 6
click at [303, 80] on input "Select an option" at bounding box center [332, 83] width 6 height 6
click at [200, 98] on th at bounding box center [203, 105] width 38 height 23
click at [202, 103] on span "Select an option" at bounding box center [202, 106] width 6 height 6
click at [202, 103] on input "Select an option" at bounding box center [202, 106] width 6 height 6
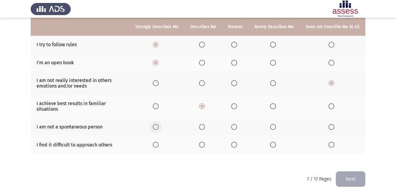
click at [157, 124] on span "Select an option" at bounding box center [156, 127] width 6 height 6
click at [157, 124] on input "Select an option" at bounding box center [156, 127] width 6 height 6
click at [202, 141] on span "Select an option" at bounding box center [202, 144] width 6 height 6
click at [202, 141] on input "Select an option" at bounding box center [202, 144] width 6 height 6
click at [303, 171] on button "Next" at bounding box center [351, 178] width 30 height 15
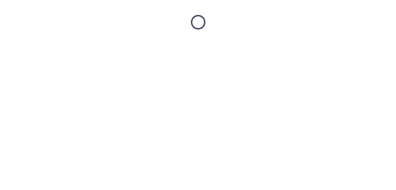
scroll to position [0, 0]
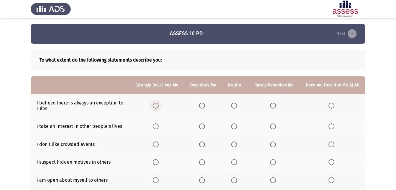
click at [157, 105] on span "Select an option" at bounding box center [156, 105] width 6 height 6
click at [157, 105] on input "Select an option" at bounding box center [156, 105] width 6 height 6
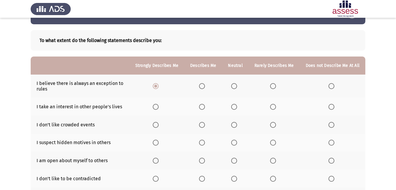
scroll to position [30, 0]
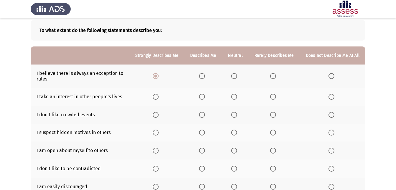
click at [213, 97] on th at bounding box center [203, 96] width 38 height 18
click at [205, 98] on span "Select an option" at bounding box center [202, 97] width 6 height 6
click at [205, 98] on input "Select an option" at bounding box center [202, 97] width 6 height 6
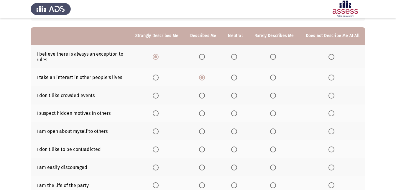
scroll to position [59, 0]
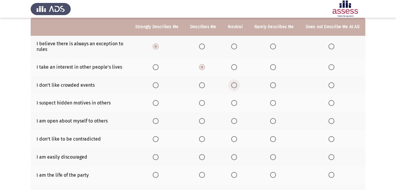
click at [237, 88] on span "Select an option" at bounding box center [234, 85] width 6 height 6
click at [237, 88] on input "Select an option" at bounding box center [234, 85] width 6 height 6
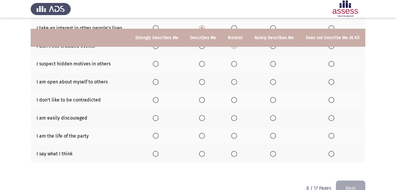
scroll to position [112, 0]
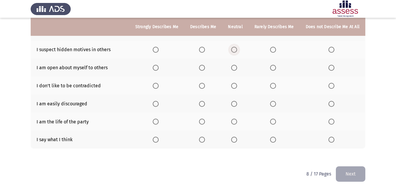
click at [236, 48] on span "Select an option" at bounding box center [234, 50] width 6 height 6
click at [236, 48] on input "Select an option" at bounding box center [234, 50] width 6 height 6
click at [303, 67] on th at bounding box center [333, 67] width 66 height 18
click at [275, 67] on span "Select an option" at bounding box center [273, 68] width 6 height 6
click at [275, 67] on input "Select an option" at bounding box center [273, 68] width 6 height 6
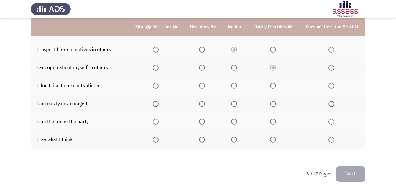
click at [203, 86] on span "Select an option" at bounding box center [202, 86] width 6 height 6
click at [203, 86] on input "Select an option" at bounding box center [202, 86] width 6 height 6
click at [276, 104] on span "Select an option" at bounding box center [273, 104] width 6 height 6
click at [276, 104] on input "Select an option" at bounding box center [273, 104] width 6 height 6
click at [157, 120] on span "Select an option" at bounding box center [156, 121] width 6 height 6
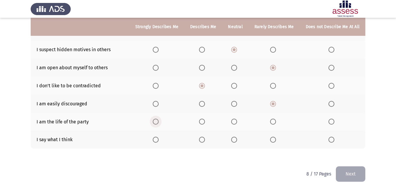
click at [157, 120] on input "Select an option" at bounding box center [156, 121] width 6 height 6
click at [158, 138] on span "Select an option" at bounding box center [156, 139] width 6 height 6
click at [158, 138] on input "Select an option" at bounding box center [156, 139] width 6 height 6
click at [303, 171] on button "Next" at bounding box center [351, 173] width 30 height 15
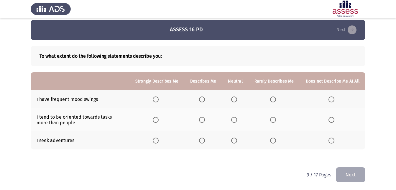
scroll to position [5, 0]
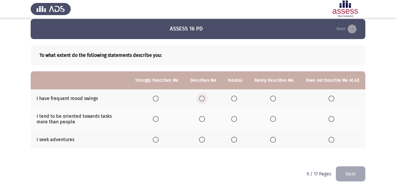
click at [205, 97] on span "Select an option" at bounding box center [202, 98] width 6 height 6
click at [205, 97] on input "Select an option" at bounding box center [202, 98] width 6 height 6
click at [203, 119] on span "Select an option" at bounding box center [202, 119] width 6 height 6
click at [203, 119] on input "Select an option" at bounding box center [202, 119] width 6 height 6
click at [155, 139] on th at bounding box center [157, 139] width 55 height 18
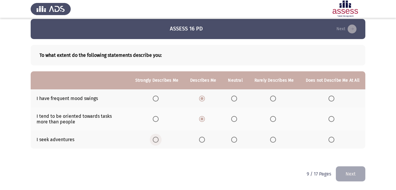
click at [159, 138] on span "Select an option" at bounding box center [156, 139] width 6 height 6
click at [159, 138] on input "Select an option" at bounding box center [156, 139] width 6 height 6
click at [303, 171] on button "Next" at bounding box center [351, 173] width 30 height 15
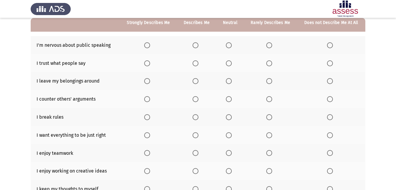
scroll to position [59, 0]
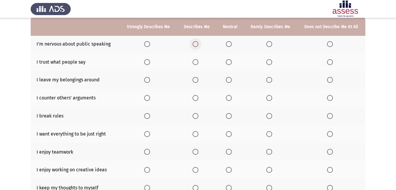
click at [194, 44] on span "Select an option" at bounding box center [196, 44] width 6 height 6
click at [194, 44] on input "Select an option" at bounding box center [196, 44] width 6 height 6
click at [146, 63] on span "Select an option" at bounding box center [147, 62] width 6 height 6
click at [146, 63] on input "Select an option" at bounding box center [147, 62] width 6 height 6
click at [231, 79] on span "Select an option" at bounding box center [229, 80] width 6 height 6
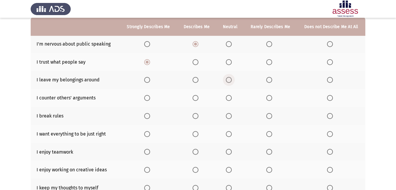
click at [231, 79] on input "Select an option" at bounding box center [229, 80] width 6 height 6
click at [148, 97] on span "Select an option" at bounding box center [147, 98] width 6 height 6
click at [148, 97] on input "Select an option" at bounding box center [147, 98] width 6 height 6
click at [303, 113] on span "Select an option" at bounding box center [330, 116] width 6 height 6
click at [303, 113] on input "Select an option" at bounding box center [330, 116] width 6 height 6
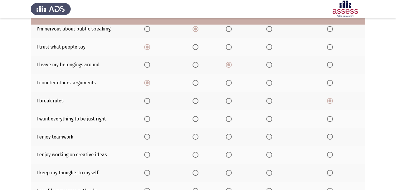
scroll to position [89, 0]
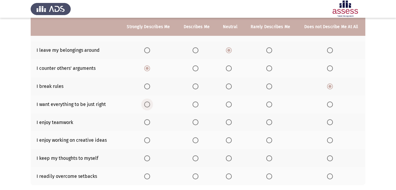
click at [148, 104] on span "Select an option" at bounding box center [147, 104] width 6 height 6
click at [148, 104] on input "Select an option" at bounding box center [147, 104] width 6 height 6
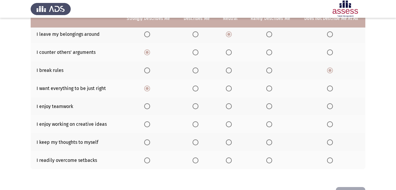
scroll to position [118, 0]
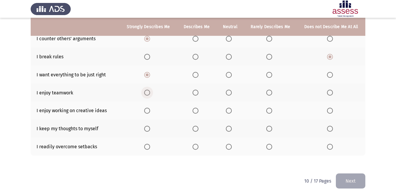
click at [149, 93] on span "Select an option" at bounding box center [147, 92] width 6 height 6
click at [149, 93] on input "Select an option" at bounding box center [147, 92] width 6 height 6
click at [146, 110] on span "Select an option" at bounding box center [147, 110] width 6 height 6
click at [146, 110] on input "Select an option" at bounding box center [147, 110] width 6 height 6
drag, startPoint x: 146, startPoint y: 128, endPoint x: 148, endPoint y: 132, distance: 5.0
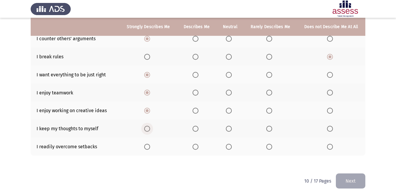
click at [144, 128] on th at bounding box center [148, 128] width 57 height 18
drag, startPoint x: 146, startPoint y: 125, endPoint x: 147, endPoint y: 131, distance: 5.5
click at [147, 131] on span "Select an option" at bounding box center [147, 128] width 6 height 6
click at [147, 131] on input "Select an option" at bounding box center [147, 128] width 6 height 6
click at [148, 146] on span "Select an option" at bounding box center [147, 146] width 6 height 6
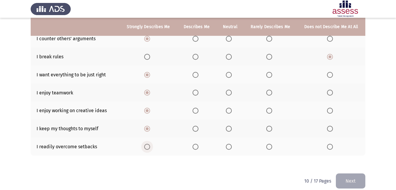
click at [148, 146] on input "Select an option" at bounding box center [147, 146] width 6 height 6
click at [303, 179] on button "Next" at bounding box center [351, 180] width 30 height 15
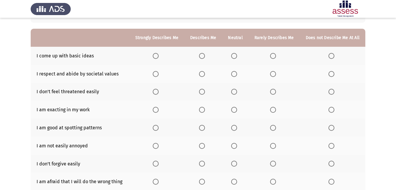
scroll to position [59, 0]
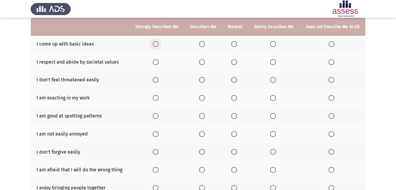
click at [157, 44] on span "Select an option" at bounding box center [156, 44] width 6 height 6
click at [157, 44] on input "Select an option" at bounding box center [156, 44] width 6 height 6
click at [208, 62] on label "Select an option" at bounding box center [203, 62] width 8 height 6
click at [205, 62] on input "Select an option" at bounding box center [202, 62] width 6 height 6
click at [156, 79] on span "Select an option" at bounding box center [156, 80] width 6 height 6
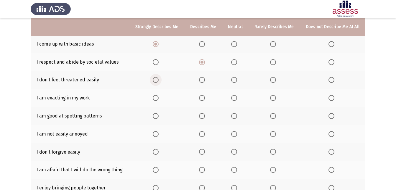
click at [156, 79] on input "Select an option" at bounding box center [156, 80] width 6 height 6
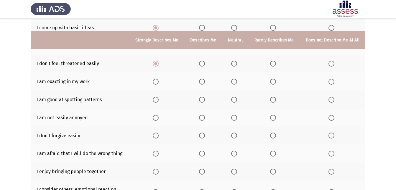
scroll to position [89, 0]
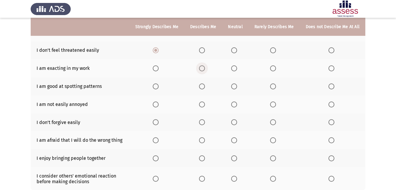
click at [205, 68] on span "Select an option" at bounding box center [202, 68] width 6 height 6
click at [205, 68] on input "Select an option" at bounding box center [202, 68] width 6 height 6
click at [161, 87] on label "Select an option" at bounding box center [157, 86] width 8 height 6
click at [159, 87] on input "Select an option" at bounding box center [156, 86] width 6 height 6
click at [275, 104] on span "Select an option" at bounding box center [273, 104] width 6 height 6
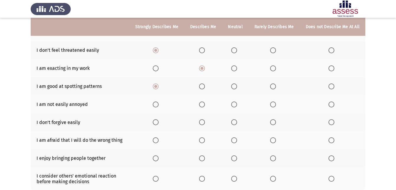
click at [275, 104] on input "Select an option" at bounding box center [273, 104] width 6 height 6
click at [303, 124] on span "Select an option" at bounding box center [332, 122] width 6 height 6
click at [303, 124] on input "Select an option" at bounding box center [332, 122] width 6 height 6
click at [303, 141] on span "Select an option" at bounding box center [332, 140] width 6 height 6
click at [303, 141] on input "Select an option" at bounding box center [332, 140] width 6 height 6
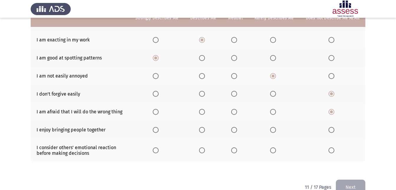
scroll to position [118, 0]
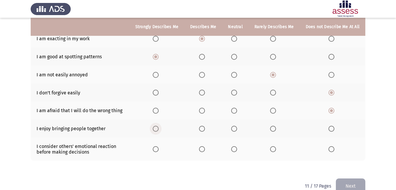
click at [159, 128] on span "Select an option" at bounding box center [156, 128] width 6 height 6
click at [159, 128] on input "Select an option" at bounding box center [156, 128] width 6 height 6
click at [159, 148] on span "Select an option" at bounding box center [156, 149] width 6 height 6
click at [159, 148] on input "Select an option" at bounding box center [156, 149] width 6 height 6
click at [303, 179] on button "Next" at bounding box center [351, 185] width 30 height 15
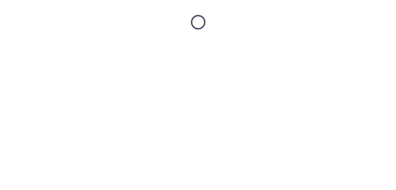
scroll to position [0, 0]
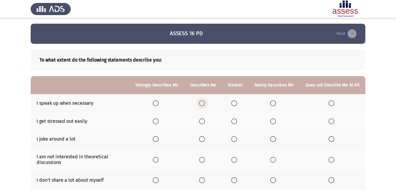
click at [204, 101] on span "Select an option" at bounding box center [202, 103] width 6 height 6
click at [204, 101] on input "Select an option" at bounding box center [202, 103] width 6 height 6
click at [233, 121] on span "Select an option" at bounding box center [234, 121] width 6 height 6
click at [233, 121] on input "Select an option" at bounding box center [234, 121] width 6 height 6
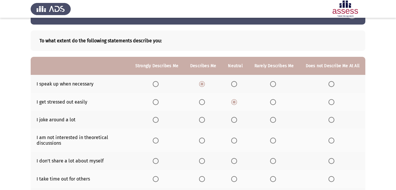
scroll to position [30, 0]
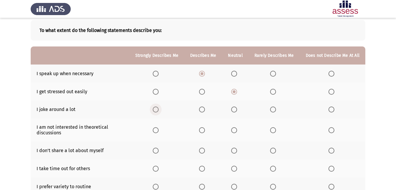
click at [158, 107] on span "Select an option" at bounding box center [156, 109] width 6 height 6
click at [158, 107] on input "Select an option" at bounding box center [156, 109] width 6 height 6
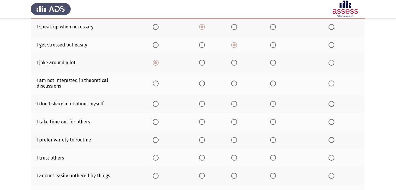
scroll to position [89, 0]
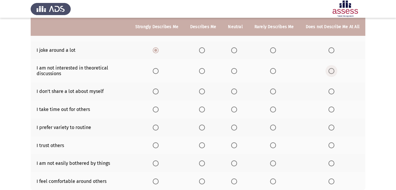
click at [303, 72] on span "Select an option" at bounding box center [332, 71] width 6 height 6
click at [303, 72] on input "Select an option" at bounding box center [332, 71] width 6 height 6
click at [158, 70] on span "Select an option" at bounding box center [156, 71] width 6 height 6
click at [158, 70] on input "Select an option" at bounding box center [156, 71] width 6 height 6
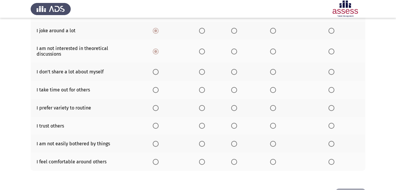
scroll to position [118, 0]
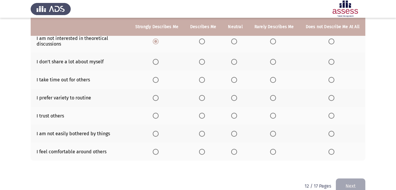
click at [158, 61] on span "Select an option" at bounding box center [156, 62] width 6 height 6
click at [158, 61] on input "Select an option" at bounding box center [156, 62] width 6 height 6
click at [201, 63] on th at bounding box center [203, 62] width 38 height 18
click at [303, 60] on span "Select an option" at bounding box center [332, 62] width 6 height 6
click at [303, 60] on input "Select an option" at bounding box center [332, 62] width 6 height 6
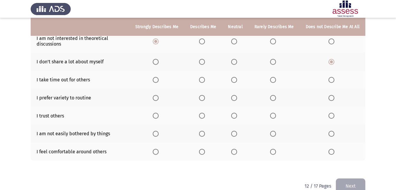
click at [203, 80] on span "Select an option" at bounding box center [202, 80] width 6 height 6
click at [203, 80] on input "Select an option" at bounding box center [202, 80] width 6 height 6
click at [158, 98] on span "Select an option" at bounding box center [156, 98] width 6 height 6
click at [158, 98] on input "Select an option" at bounding box center [156, 98] width 6 height 6
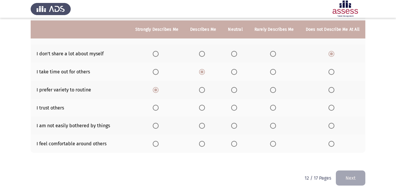
scroll to position [130, 0]
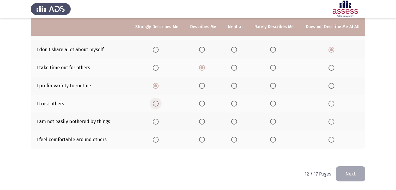
click at [159, 104] on span "Select an option" at bounding box center [156, 103] width 6 height 6
click at [159, 104] on input "Select an option" at bounding box center [156, 103] width 6 height 6
click at [204, 123] on span "Select an option" at bounding box center [202, 121] width 6 height 6
click at [204, 123] on input "Select an option" at bounding box center [202, 121] width 6 height 6
click at [159, 136] on span "Select an option" at bounding box center [156, 139] width 6 height 6
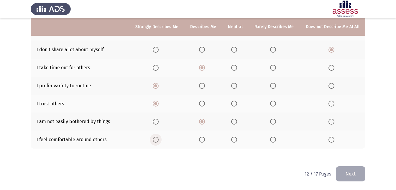
click at [159, 136] on input "Select an option" at bounding box center [156, 139] width 6 height 6
click at [303, 176] on button "Next" at bounding box center [351, 173] width 30 height 15
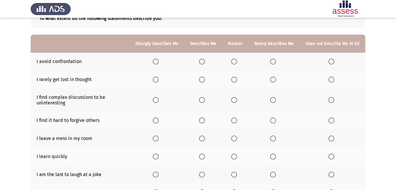
scroll to position [59, 0]
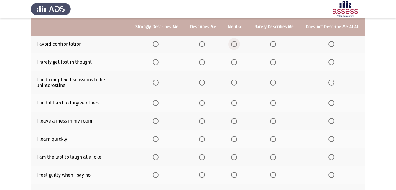
click at [234, 41] on span "Select an option" at bounding box center [234, 44] width 6 height 6
click at [234, 41] on input "Select an option" at bounding box center [234, 44] width 6 height 6
click at [205, 62] on span "Select an option" at bounding box center [202, 62] width 6 height 6
click at [205, 62] on input "Select an option" at bounding box center [202, 62] width 6 height 6
click at [159, 83] on span "Select an option" at bounding box center [156, 82] width 6 height 6
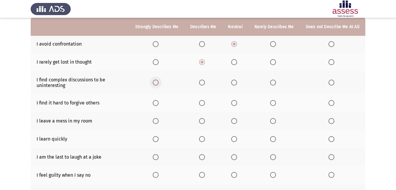
click at [159, 83] on input "Select an option" at bounding box center [156, 82] width 6 height 6
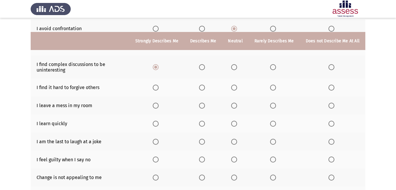
scroll to position [89, 0]
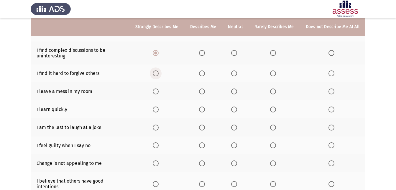
click at [158, 73] on span "Select an option" at bounding box center [156, 73] width 6 height 6
click at [158, 73] on input "Select an option" at bounding box center [156, 73] width 6 height 6
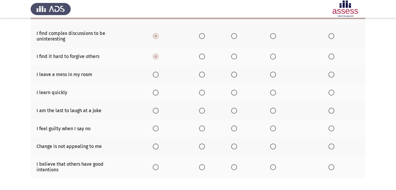
scroll to position [118, 0]
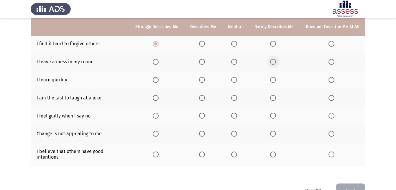
click at [273, 60] on span "Select an option" at bounding box center [273, 62] width 6 height 6
click at [273, 60] on input "Select an option" at bounding box center [273, 62] width 6 height 6
click at [159, 79] on span "Select an option" at bounding box center [156, 80] width 6 height 6
click at [159, 79] on input "Select an option" at bounding box center [156, 80] width 6 height 6
click at [156, 98] on span "Select an option" at bounding box center [156, 98] width 6 height 6
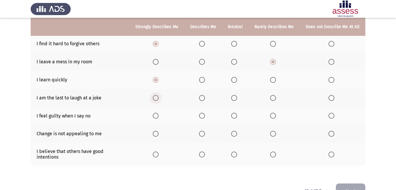
click at [156, 98] on input "Select an option" at bounding box center [156, 98] width 6 height 6
click at [205, 113] on span "Select an option" at bounding box center [202, 115] width 6 height 6
click at [205, 113] on input "Select an option" at bounding box center [202, 115] width 6 height 6
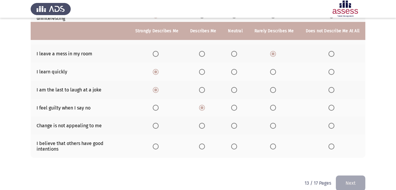
scroll to position [130, 0]
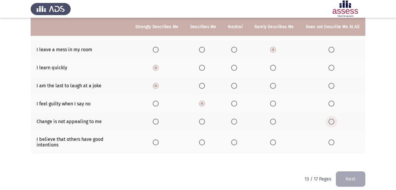
click at [303, 119] on span "Select an option" at bounding box center [332, 121] width 6 height 6
click at [303, 119] on input "Select an option" at bounding box center [332, 121] width 6 height 6
click at [159, 139] on span "Select an option" at bounding box center [156, 142] width 6 height 6
click at [159, 139] on input "Select an option" at bounding box center [156, 142] width 6 height 6
click at [303, 175] on button "Next" at bounding box center [351, 178] width 30 height 15
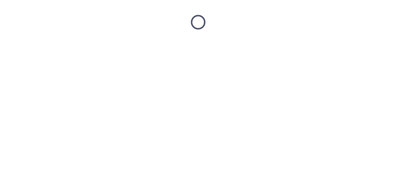
scroll to position [0, 0]
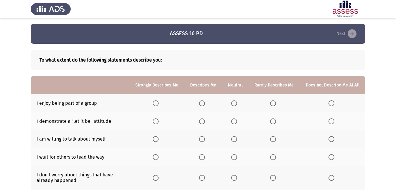
click at [159, 102] on span "Select an option" at bounding box center [156, 103] width 6 height 6
click at [159, 102] on input "Select an option" at bounding box center [156, 103] width 6 height 6
click at [303, 123] on span "Select an option" at bounding box center [332, 121] width 6 height 6
click at [303, 123] on input "Select an option" at bounding box center [332, 121] width 6 height 6
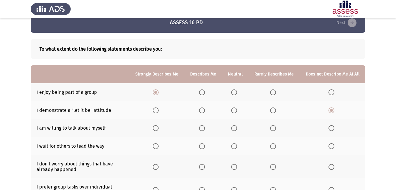
scroll to position [30, 0]
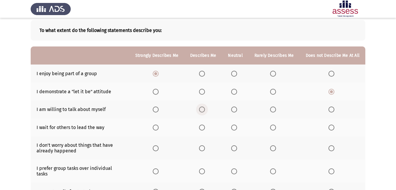
click at [205, 109] on span "Select an option" at bounding box center [202, 109] width 6 height 6
click at [205, 109] on input "Select an option" at bounding box center [202, 109] width 6 height 6
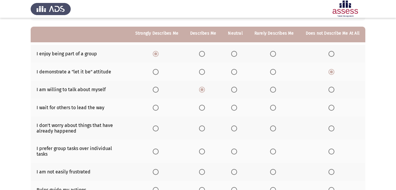
scroll to position [59, 0]
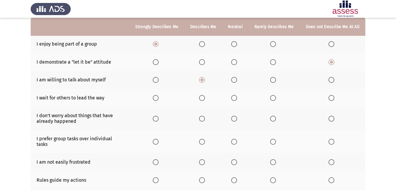
click at [159, 99] on span "Select an option" at bounding box center [156, 98] width 6 height 6
click at [159, 99] on input "Select an option" at bounding box center [156, 98] width 6 height 6
click at [303, 119] on span "Select an option" at bounding box center [332, 118] width 6 height 6
click at [303, 119] on input "Select an option" at bounding box center [332, 118] width 6 height 6
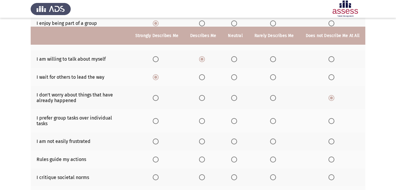
scroll to position [89, 0]
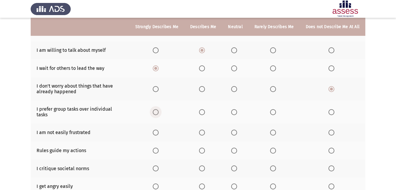
click at [157, 110] on span "Select an option" at bounding box center [156, 112] width 6 height 6
click at [157, 110] on input "Select an option" at bounding box center [156, 112] width 6 height 6
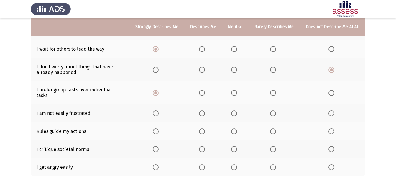
scroll to position [118, 0]
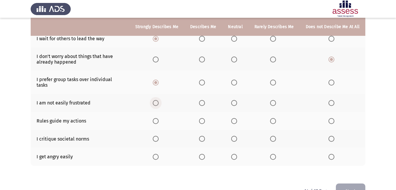
click at [159, 100] on span "Select an option" at bounding box center [156, 103] width 6 height 6
click at [159, 100] on input "Select an option" at bounding box center [156, 103] width 6 height 6
click at [156, 118] on span "Select an option" at bounding box center [156, 121] width 6 height 6
click at [156, 118] on input "Select an option" at bounding box center [156, 121] width 6 height 6
click at [204, 130] on th at bounding box center [203, 139] width 38 height 18
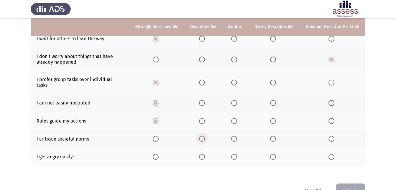
click at [208, 135] on label "Select an option" at bounding box center [203, 138] width 8 height 6
click at [205, 135] on input "Select an option" at bounding box center [202, 138] width 6 height 6
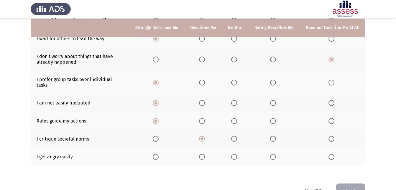
scroll to position [130, 0]
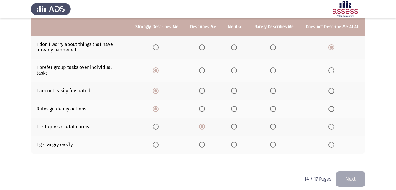
click at [205, 141] on span "Select an option" at bounding box center [202, 144] width 6 height 6
click at [205, 141] on input "Select an option" at bounding box center [202, 144] width 6 height 6
click at [303, 171] on button "Next" at bounding box center [351, 178] width 30 height 15
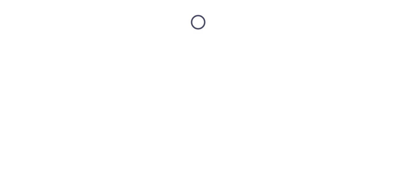
scroll to position [0, 0]
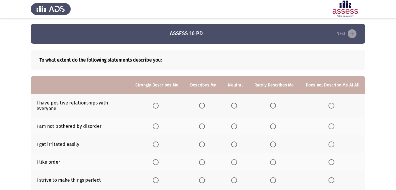
click at [202, 104] on span "Select an option" at bounding box center [202, 105] width 6 height 6
click at [202, 104] on input "Select an option" at bounding box center [202, 105] width 6 height 6
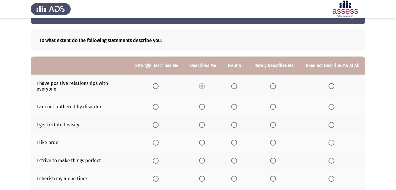
scroll to position [30, 0]
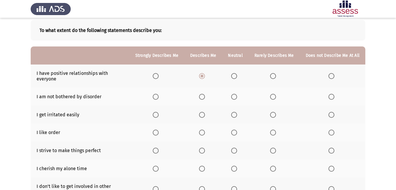
click at [148, 74] on th at bounding box center [157, 75] width 55 height 23
click at [157, 75] on span "Select an option" at bounding box center [156, 76] width 6 height 6
click at [157, 75] on input "Select an option" at bounding box center [156, 76] width 6 height 6
click at [155, 92] on th at bounding box center [157, 96] width 55 height 18
click at [156, 95] on span "Select an option" at bounding box center [156, 97] width 6 height 6
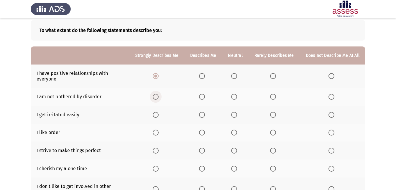
click at [156, 95] on input "Select an option" at bounding box center [156, 97] width 6 height 6
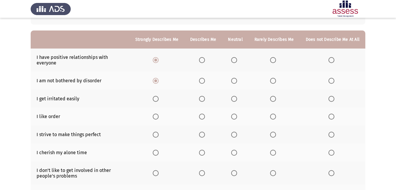
scroll to position [59, 0]
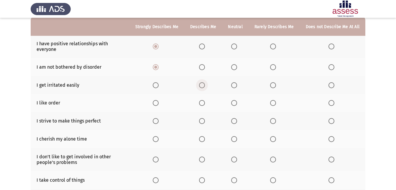
click at [205, 85] on span "Select an option" at bounding box center [202, 85] width 6 height 6
click at [205, 85] on input "Select an option" at bounding box center [202, 85] width 6 height 6
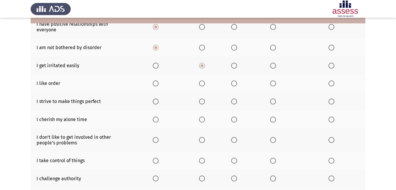
scroll to position [89, 0]
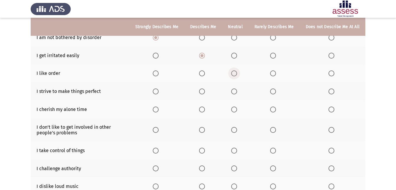
click at [237, 73] on span "Select an option" at bounding box center [234, 73] width 6 height 6
click at [237, 73] on input "Select an option" at bounding box center [234, 73] width 6 height 6
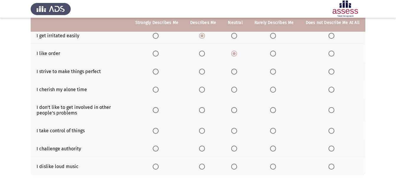
scroll to position [118, 0]
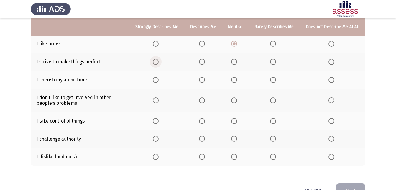
click at [156, 62] on span "Select an option" at bounding box center [156, 62] width 6 height 6
click at [156, 62] on input "Select an option" at bounding box center [156, 62] width 6 height 6
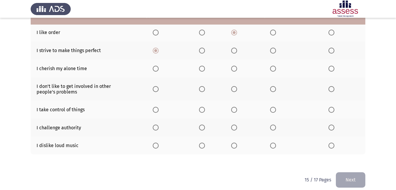
scroll to position [135, 0]
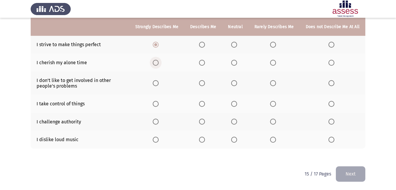
click at [159, 62] on span "Select an option" at bounding box center [156, 63] width 6 height 6
click at [159, 62] on input "Select an option" at bounding box center [156, 63] width 6 height 6
click at [205, 83] on span "Select an option" at bounding box center [202, 83] width 6 height 6
click at [205, 83] on input "Select an option" at bounding box center [202, 83] width 6 height 6
click at [156, 102] on span "Select an option" at bounding box center [156, 104] width 6 height 6
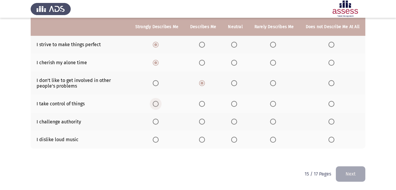
click at [156, 102] on input "Select an option" at bounding box center [156, 104] width 6 height 6
click at [205, 121] on span "Select an option" at bounding box center [202, 121] width 6 height 6
click at [205, 121] on input "Select an option" at bounding box center [202, 121] width 6 height 6
click at [303, 140] on span "Select an option" at bounding box center [332, 139] width 6 height 6
click at [303, 140] on input "Select an option" at bounding box center [332, 139] width 6 height 6
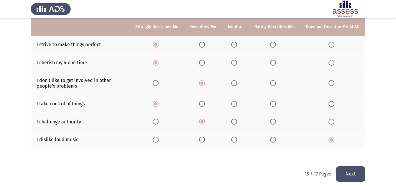
click at [303, 169] on button "Next" at bounding box center [351, 173] width 30 height 15
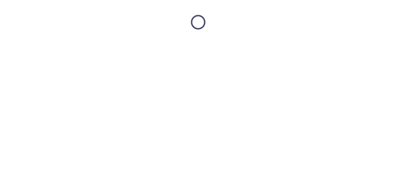
scroll to position [0, 0]
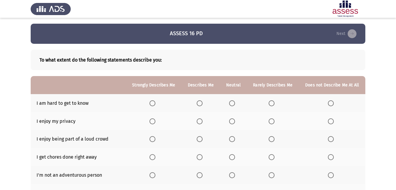
click at [156, 101] on span "Select an option" at bounding box center [153, 103] width 6 height 6
click at [156, 101] on input "Select an option" at bounding box center [153, 103] width 6 height 6
click at [152, 121] on span "Select an option" at bounding box center [153, 121] width 6 height 6
click at [152, 121] on input "Select an option" at bounding box center [153, 121] width 6 height 6
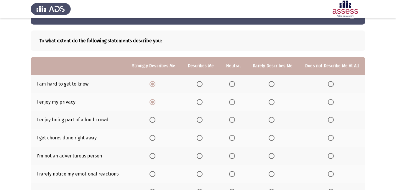
scroll to position [30, 0]
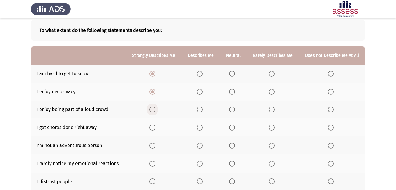
click at [151, 109] on span "Select an option" at bounding box center [153, 109] width 6 height 6
click at [151, 109] on input "Select an option" at bounding box center [153, 109] width 6 height 6
click at [200, 127] on span "Select an option" at bounding box center [200, 127] width 6 height 6
click at [200, 127] on input "Select an option" at bounding box center [200, 127] width 6 height 6
click at [303, 143] on span "Select an option" at bounding box center [331, 145] width 6 height 6
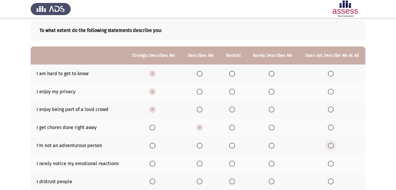
click at [303, 143] on input "Select an option" at bounding box center [331, 145] width 6 height 6
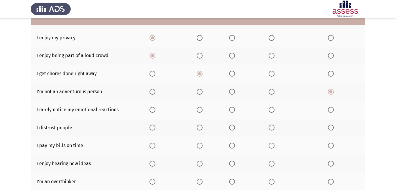
scroll to position [89, 0]
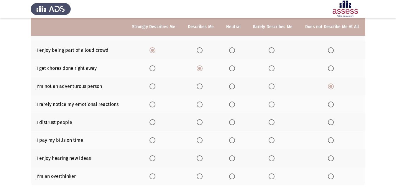
click at [150, 104] on span "Select an option" at bounding box center [153, 104] width 6 height 6
click at [150, 104] on input "Select an option" at bounding box center [153, 104] width 6 height 6
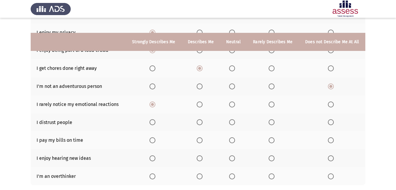
scroll to position [118, 0]
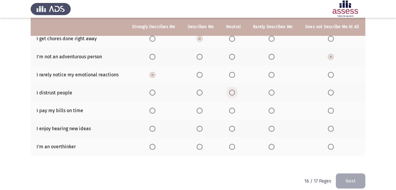
click at [232, 92] on span "Select an option" at bounding box center [232, 92] width 6 height 6
click at [232, 92] on input "Select an option" at bounding box center [232, 92] width 6 height 6
click at [201, 111] on span "Select an option" at bounding box center [200, 110] width 6 height 6
click at [201, 111] on input "Select an option" at bounding box center [200, 110] width 6 height 6
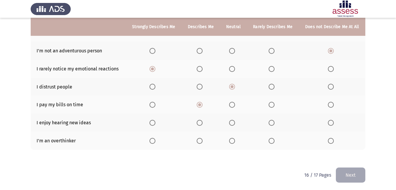
scroll to position [125, 0]
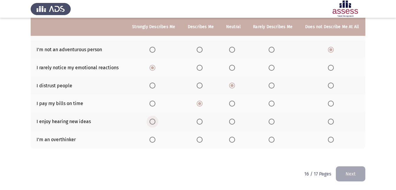
click at [153, 122] on span "Select an option" at bounding box center [153, 121] width 6 height 6
click at [153, 122] on input "Select an option" at bounding box center [153, 121] width 6 height 6
click at [152, 139] on span "Select an option" at bounding box center [153, 139] width 6 height 6
click at [152, 139] on input "Select an option" at bounding box center [153, 139] width 6 height 6
click at [303, 174] on button "Next" at bounding box center [351, 173] width 30 height 15
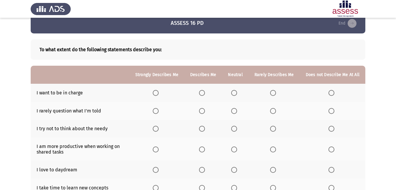
scroll to position [0, 0]
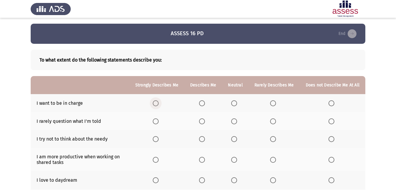
click at [159, 103] on span "Select an option" at bounding box center [156, 103] width 6 height 6
click at [159, 103] on input "Select an option" at bounding box center [156, 103] width 6 height 6
click at [159, 121] on span "Select an option" at bounding box center [156, 121] width 6 height 6
click at [159, 121] on input "Select an option" at bounding box center [156, 121] width 6 height 6
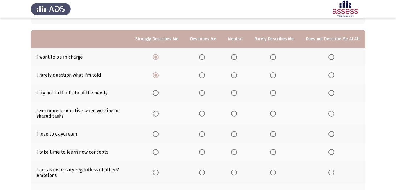
scroll to position [59, 0]
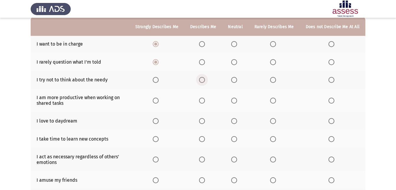
click at [208, 78] on label "Select an option" at bounding box center [203, 80] width 8 height 6
click at [205, 78] on input "Select an option" at bounding box center [202, 80] width 6 height 6
click at [236, 99] on span "Select an option" at bounding box center [234, 100] width 6 height 6
click at [236, 99] on input "Select an option" at bounding box center [234, 100] width 6 height 6
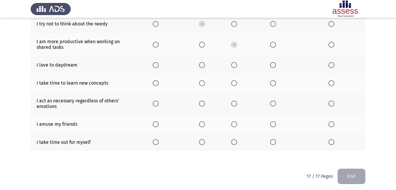
scroll to position [117, 0]
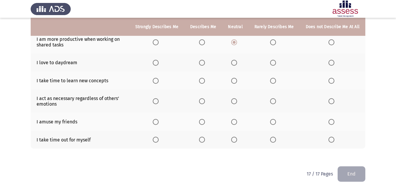
click at [159, 63] on span "Select an option" at bounding box center [156, 63] width 6 height 6
click at [159, 63] on input "Select an option" at bounding box center [156, 63] width 6 height 6
click at [158, 81] on span "Select an option" at bounding box center [156, 81] width 6 height 6
click at [158, 81] on input "Select an option" at bounding box center [156, 81] width 6 height 6
click at [159, 100] on span "Select an option" at bounding box center [156, 101] width 6 height 6
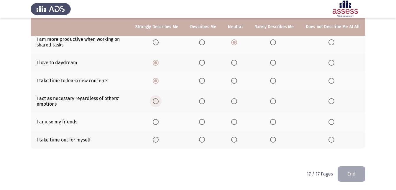
click at [159, 100] on input "Select an option" at bounding box center [156, 101] width 6 height 6
click at [205, 117] on th at bounding box center [203, 121] width 38 height 18
click at [202, 140] on span "Select an option" at bounding box center [202, 139] width 6 height 6
click at [202, 140] on input "Select an option" at bounding box center [202, 139] width 6 height 6
click at [203, 120] on span "Select an option" at bounding box center [202, 122] width 6 height 6
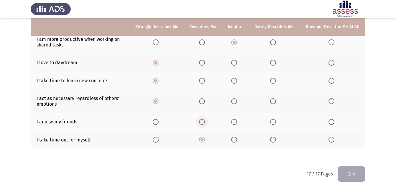
click at [203, 120] on input "Select an option" at bounding box center [202, 122] width 6 height 6
click at [303, 178] on button "End" at bounding box center [352, 173] width 28 height 15
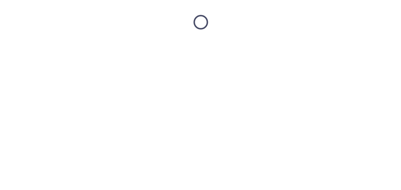
scroll to position [0, 0]
